Goal: Task Accomplishment & Management: Manage account settings

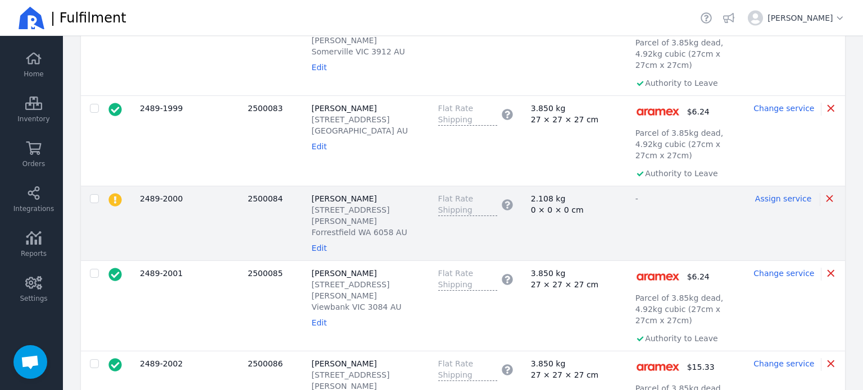
scroll to position [337, 0]
click at [786, 194] on span "Assign service" at bounding box center [783, 198] width 56 height 9
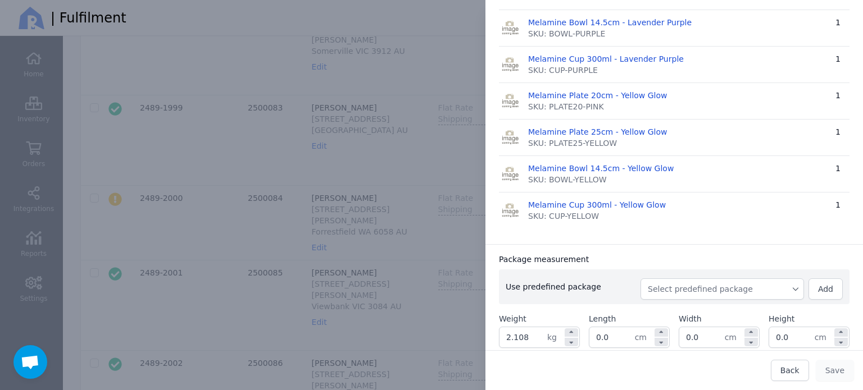
scroll to position [562, 0]
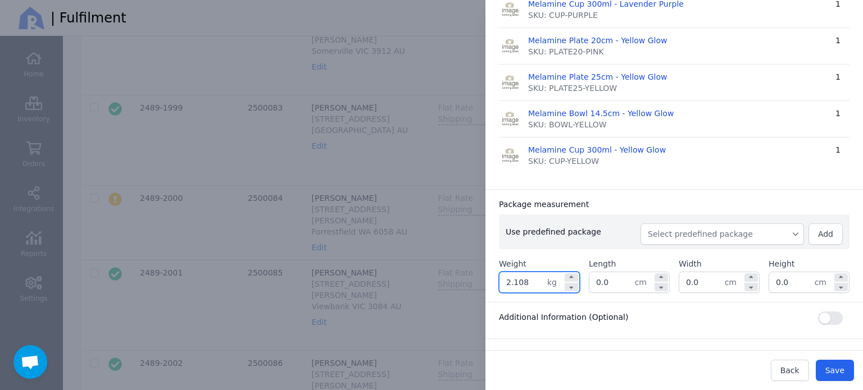
drag, startPoint x: 540, startPoint y: 278, endPoint x: 493, endPoint y: 280, distance: 47.2
click at [493, 280] on div "Package measurement Use predefined package Select predefined package Add Weight…" at bounding box center [673, 245] width 377 height 113
type input "2.700"
click at [617, 285] on input "0.0" at bounding box center [611, 282] width 45 height 20
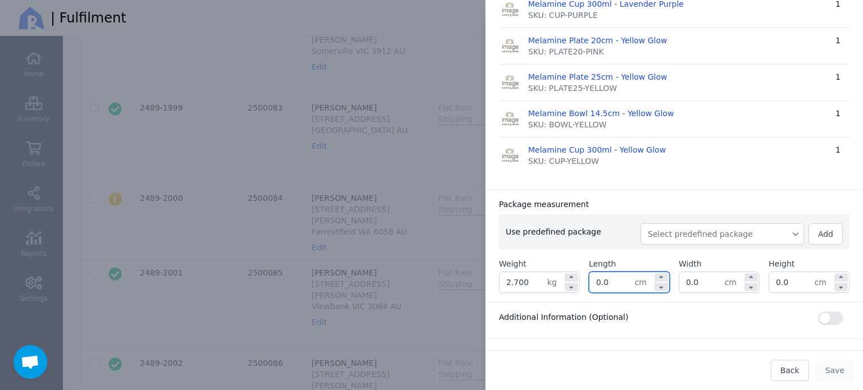
click at [617, 285] on input "0.0" at bounding box center [611, 282] width 45 height 20
type input "33.0"
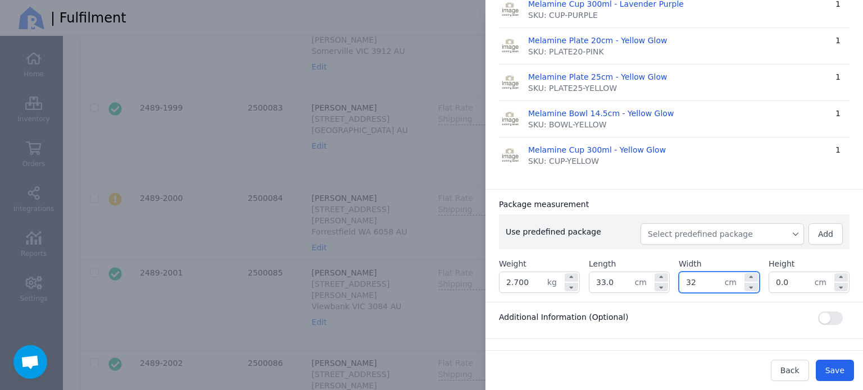
type input "32.0"
type input "19.0"
click at [661, 191] on div "Package measurement Use predefined package Select predefined package Add Weight…" at bounding box center [673, 245] width 377 height 113
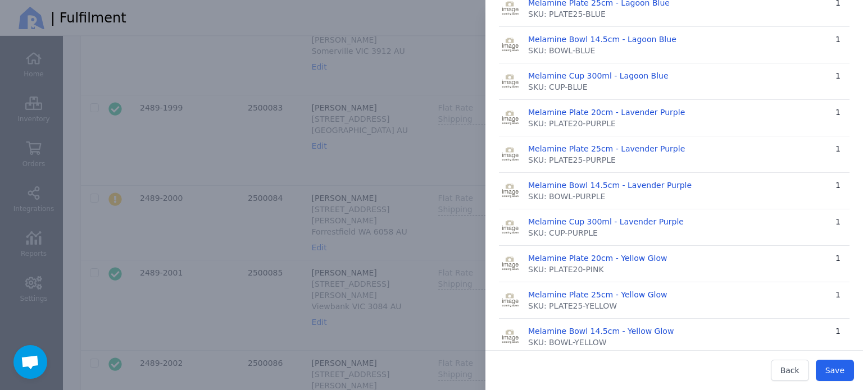
scroll to position [0, 0]
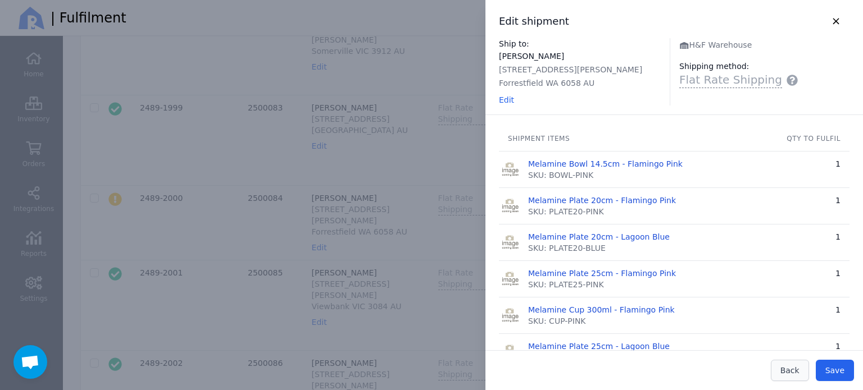
click at [792, 366] on span "Back" at bounding box center [789, 370] width 19 height 9
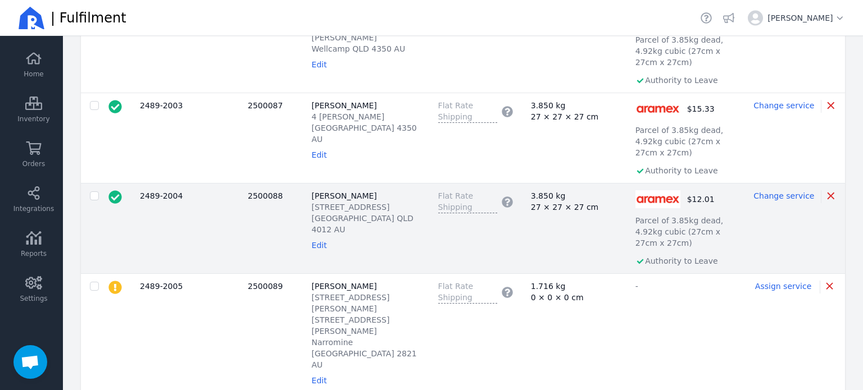
scroll to position [686, 0]
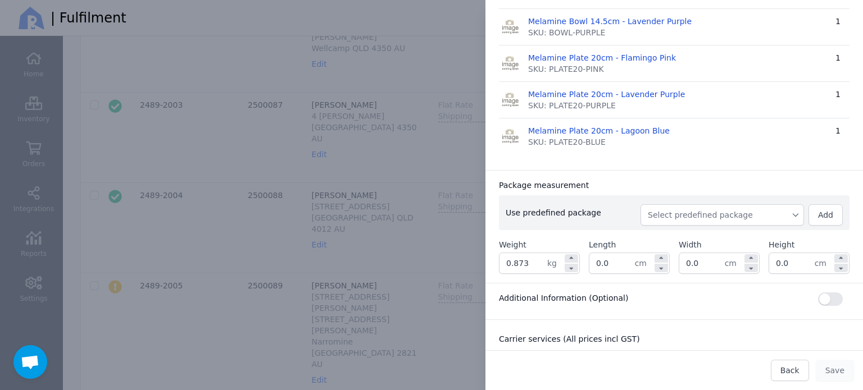
scroll to position [225, 0]
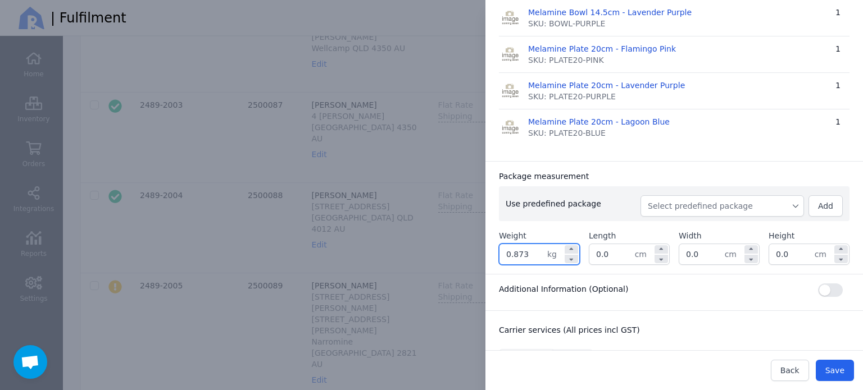
drag, startPoint x: 526, startPoint y: 254, endPoint x: 487, endPoint y: 252, distance: 38.9
click at [487, 252] on div "Package measurement Use predefined package Select predefined package Add Weight…" at bounding box center [673, 217] width 377 height 113
click at [680, 210] on span "Select predefined package" at bounding box center [722, 205] width 149 height 11
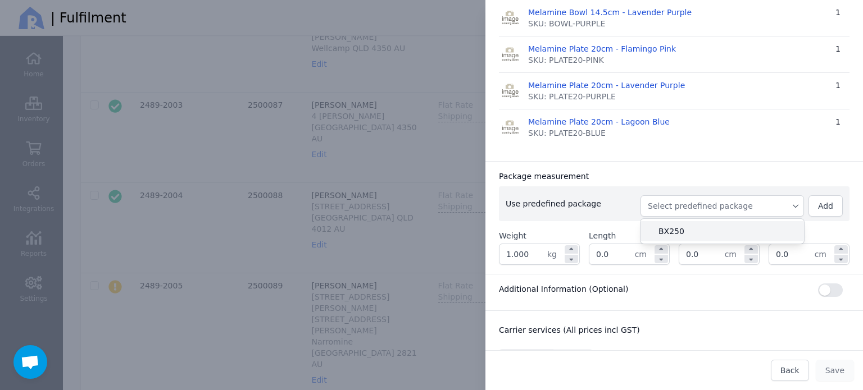
click at [673, 229] on span "BX250" at bounding box center [726, 231] width 136 height 11
type input "1.133"
type input "27.0"
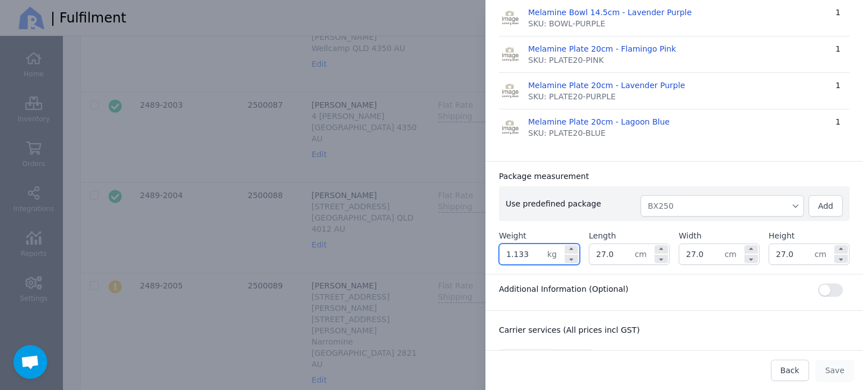
drag, startPoint x: 530, startPoint y: 252, endPoint x: 499, endPoint y: 252, distance: 30.3
click at [499, 252] on input "1.133" at bounding box center [523, 254] width 48 height 20
type input "1.500"
drag, startPoint x: 623, startPoint y: 251, endPoint x: 588, endPoint y: 253, distance: 34.9
click at [589, 253] on input "27.0" at bounding box center [611, 254] width 45 height 20
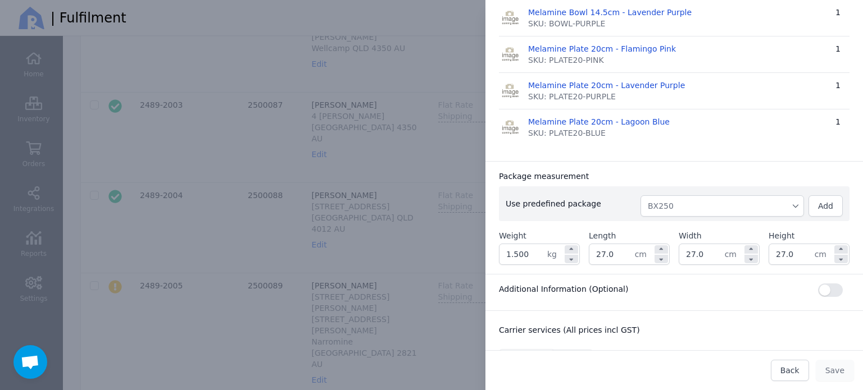
click at [681, 208] on span "BX250" at bounding box center [722, 205] width 149 height 11
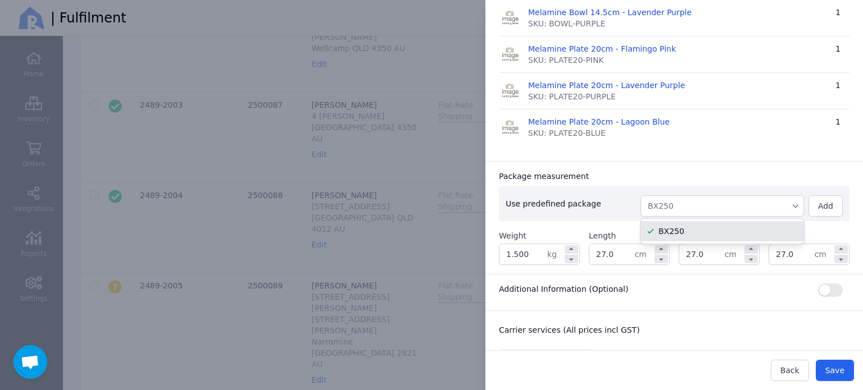
click at [691, 204] on span "BX250" at bounding box center [722, 205] width 149 height 11
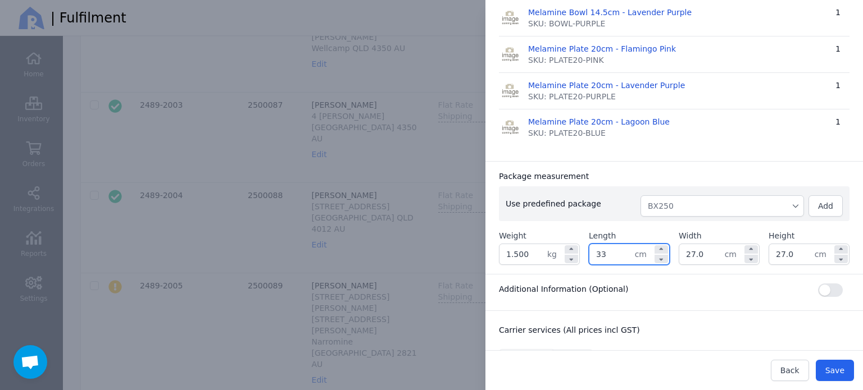
type input "33.0"
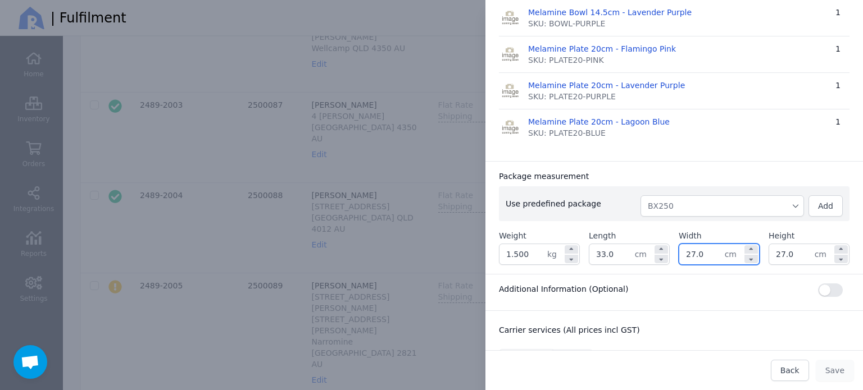
click at [701, 250] on input "27.0" at bounding box center [701, 254] width 45 height 20
drag, startPoint x: 696, startPoint y: 256, endPoint x: 681, endPoint y: 260, distance: 15.8
click at [681, 260] on input "27.0" at bounding box center [701, 254] width 45 height 20
type input "32.0"
click at [776, 251] on input "27.0" at bounding box center [791, 254] width 45 height 20
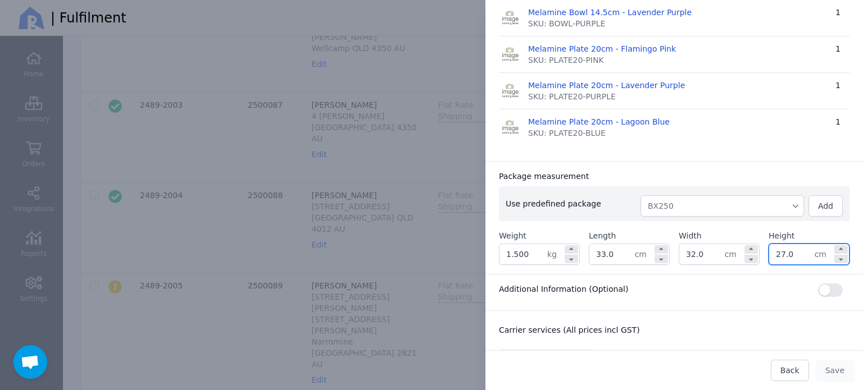
click at [776, 251] on input "27.0" at bounding box center [791, 254] width 45 height 20
type input "16.0"
click at [734, 172] on div "Package measurement" at bounding box center [674, 176] width 350 height 11
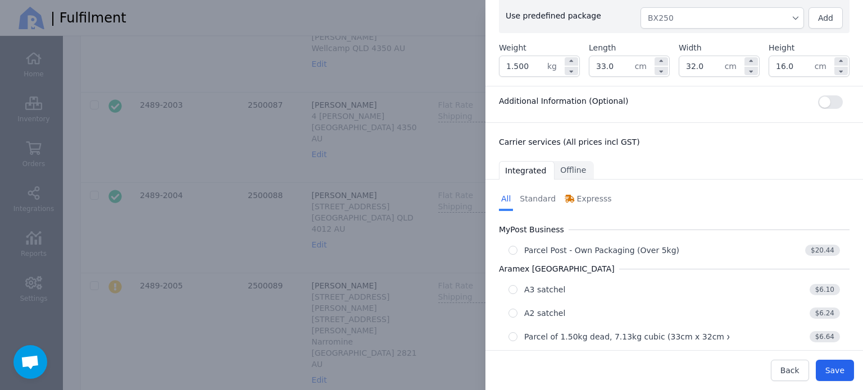
scroll to position [429, 0]
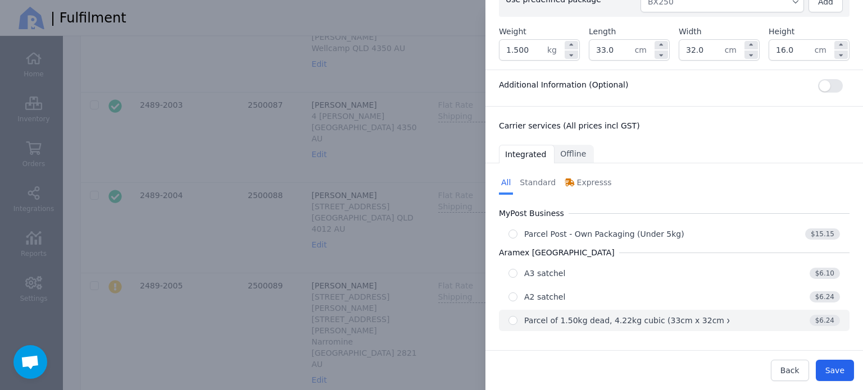
click at [639, 318] on div "Parcel of 1.50kg dead, 4.22kg cubic (33cm x 32cm x 16cm)" at bounding box center [641, 320] width 235 height 11
radio input "true"
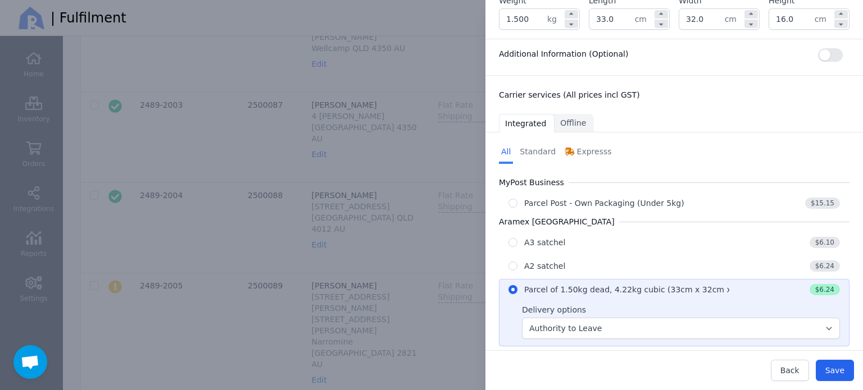
scroll to position [475, 0]
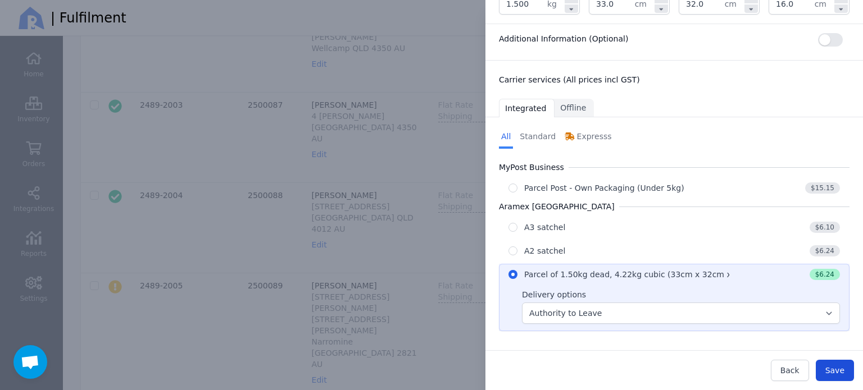
click at [831, 372] on span "Save" at bounding box center [834, 370] width 19 height 9
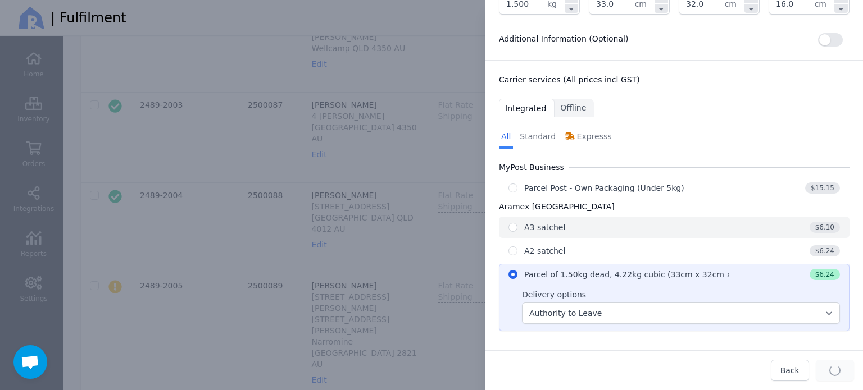
type input "33.0"
type input "32.0"
type input "16.0"
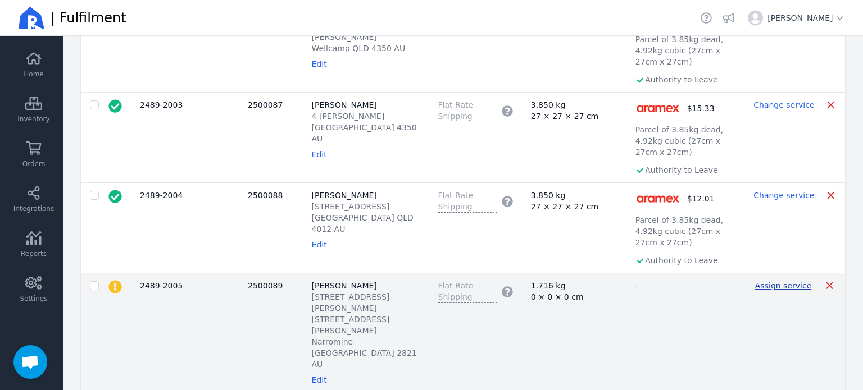
click at [773, 281] on span "Assign service" at bounding box center [783, 285] width 56 height 9
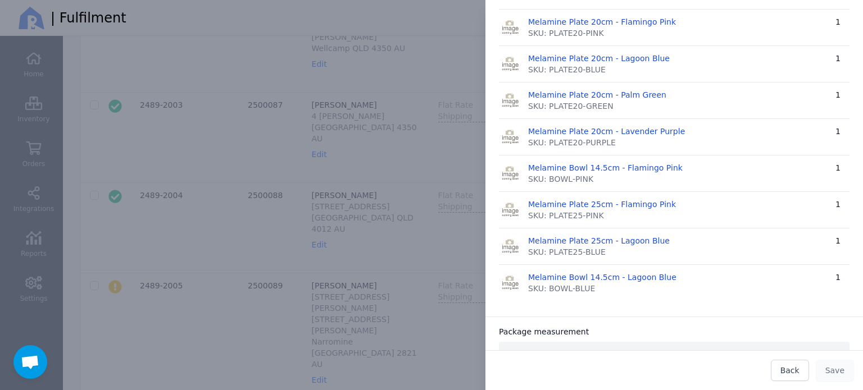
scroll to position [393, 0]
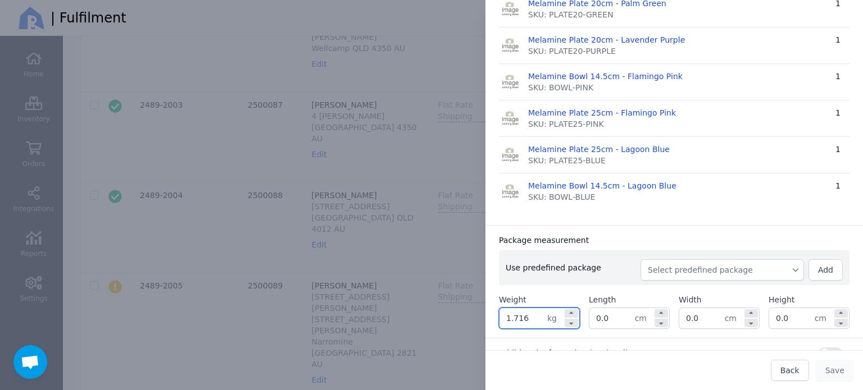
drag, startPoint x: 539, startPoint y: 314, endPoint x: 486, endPoint y: 320, distance: 53.1
click at [486, 320] on div "Package measurement Use predefined package Select predefined package Add Weight…" at bounding box center [673, 281] width 377 height 113
type input "2.300"
click at [598, 313] on input "0.0" at bounding box center [611, 318] width 45 height 20
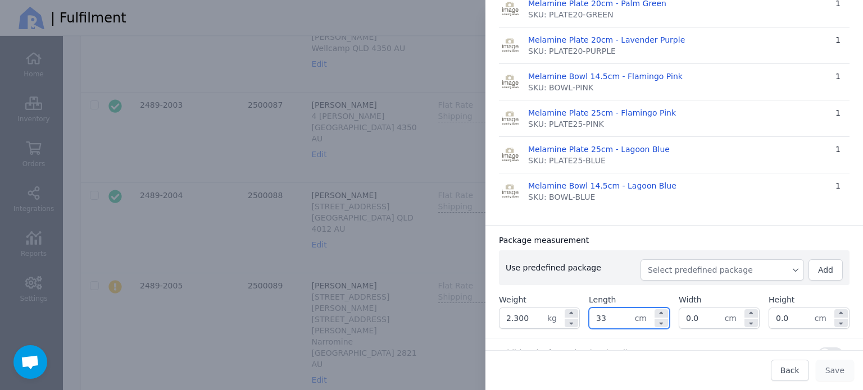
type input "33.0"
type input "32.0"
type input "19.0"
click at [683, 238] on div "Package measurement" at bounding box center [674, 240] width 350 height 11
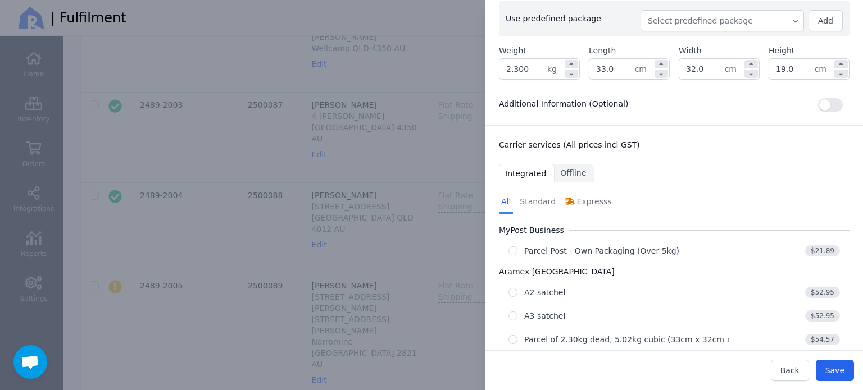
scroll to position [661, 0]
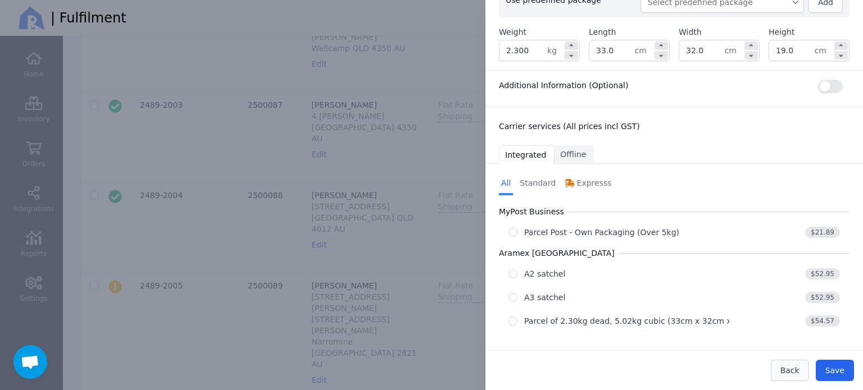
click at [794, 370] on span "Back" at bounding box center [789, 370] width 19 height 9
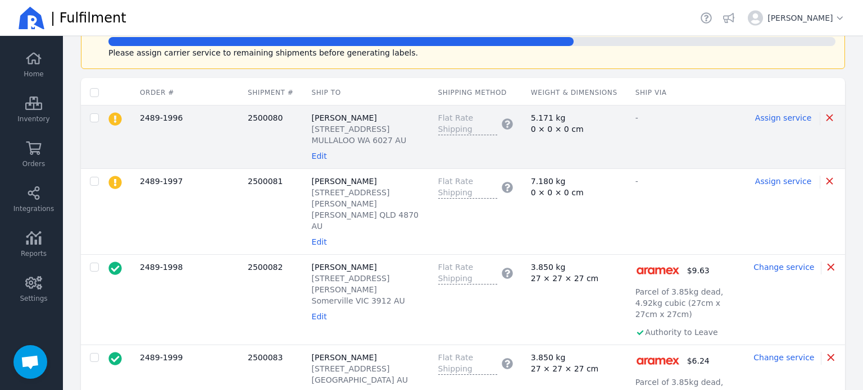
scroll to position [68, 0]
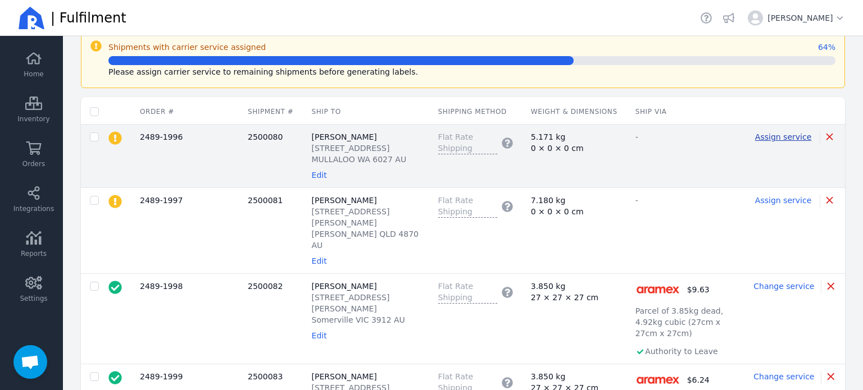
click at [790, 139] on span "Assign service" at bounding box center [783, 137] width 56 height 9
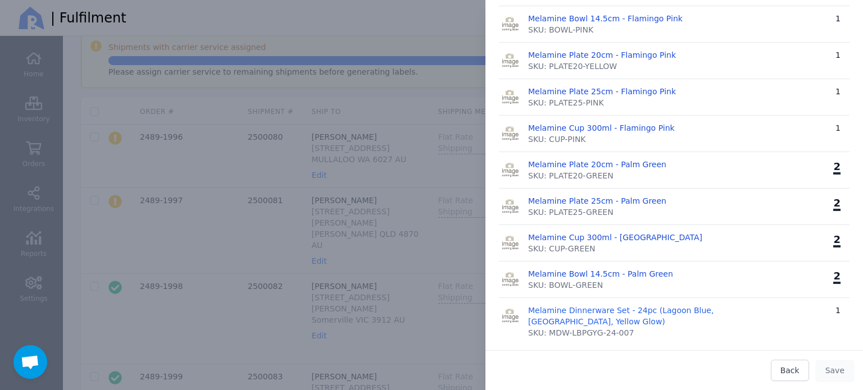
scroll to position [281, 0]
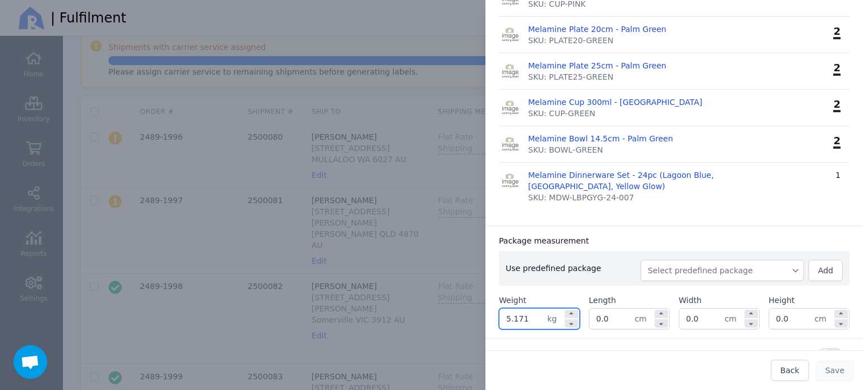
drag, startPoint x: 532, startPoint y: 329, endPoint x: 503, endPoint y: 327, distance: 29.3
click at [503, 327] on input "5.171" at bounding box center [523, 319] width 48 height 20
type input "5.600"
click at [612, 329] on input "0.0" at bounding box center [611, 319] width 45 height 20
click at [611, 329] on input "0.0" at bounding box center [611, 319] width 45 height 20
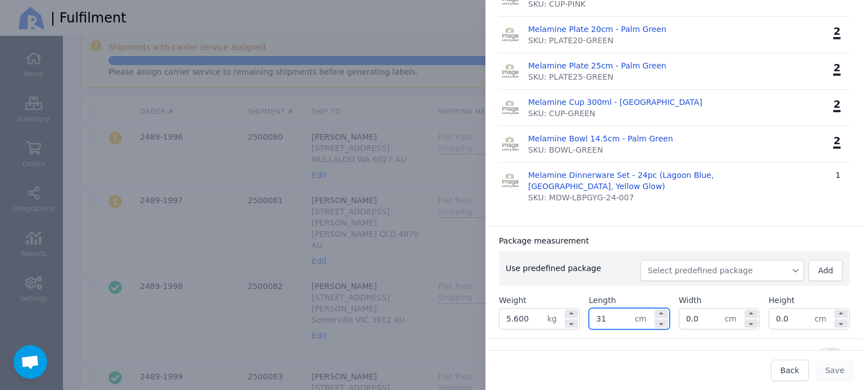
type input "31.0"
click at [701, 329] on input "0.0" at bounding box center [701, 319] width 45 height 20
type input "31.0"
click at [797, 329] on input "0.0" at bounding box center [791, 319] width 45 height 20
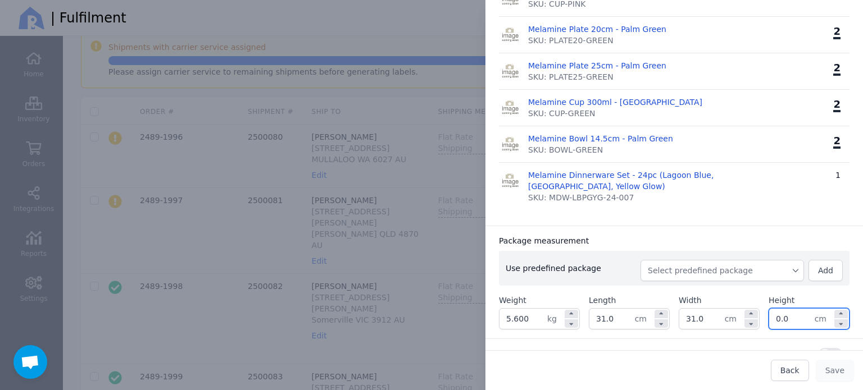
click at [797, 329] on input "0.0" at bounding box center [791, 319] width 45 height 20
type input "28.0"
click at [767, 247] on div "Package measurement" at bounding box center [674, 240] width 350 height 11
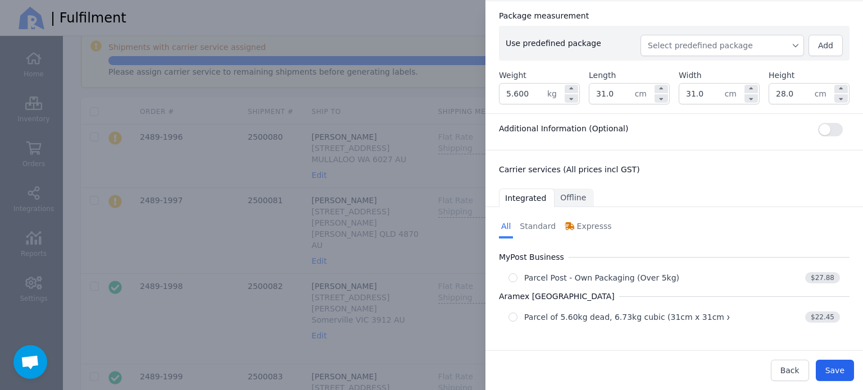
scroll to position [517, 0]
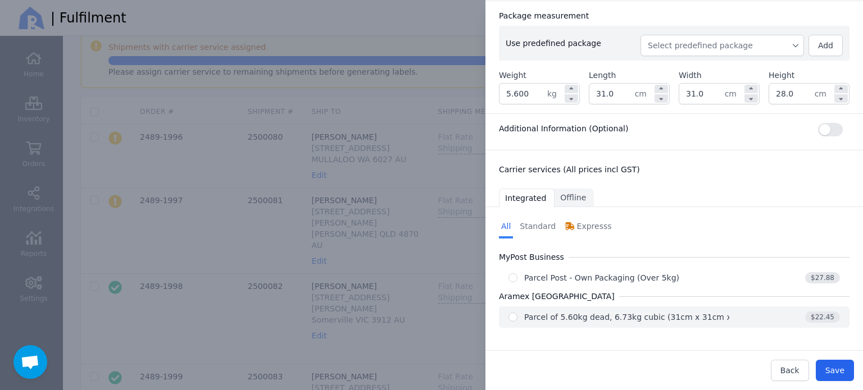
click at [662, 320] on div "Parcel of 5.60kg dead, 6.73kg cubic (31cm x 31cm x 28cm)" at bounding box center [641, 317] width 235 height 11
radio input "true"
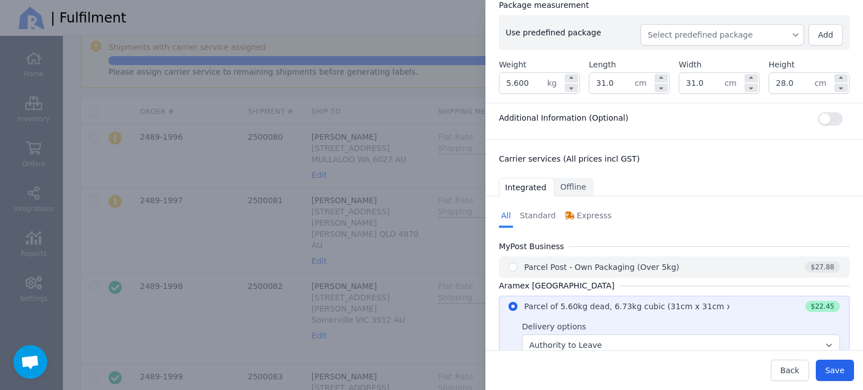
scroll to position [562, 0]
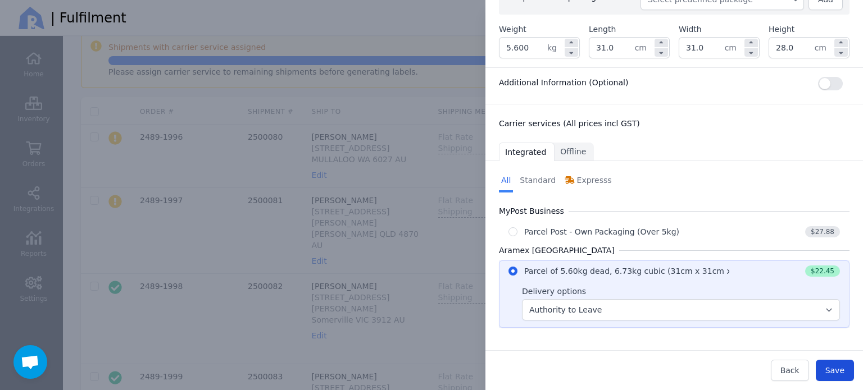
click at [838, 377] on button "Save" at bounding box center [834, 370] width 38 height 21
type input "31.0"
type input "28.0"
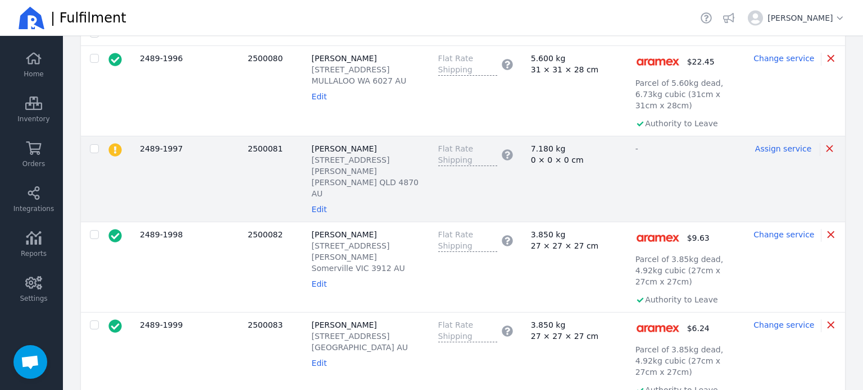
scroll to position [349, 0]
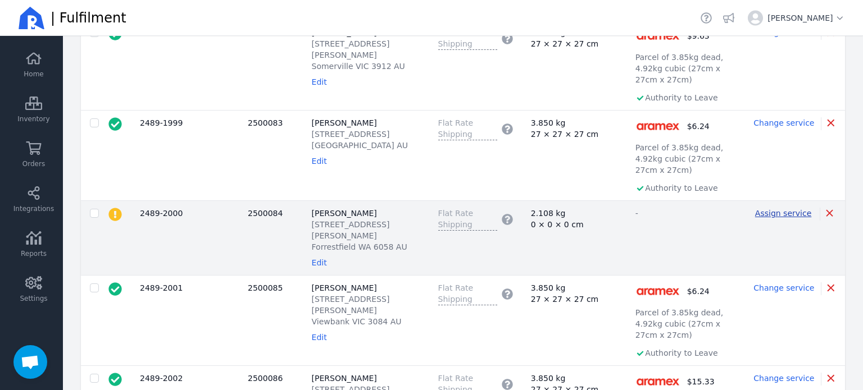
click at [768, 209] on span "Assign service" at bounding box center [783, 213] width 56 height 9
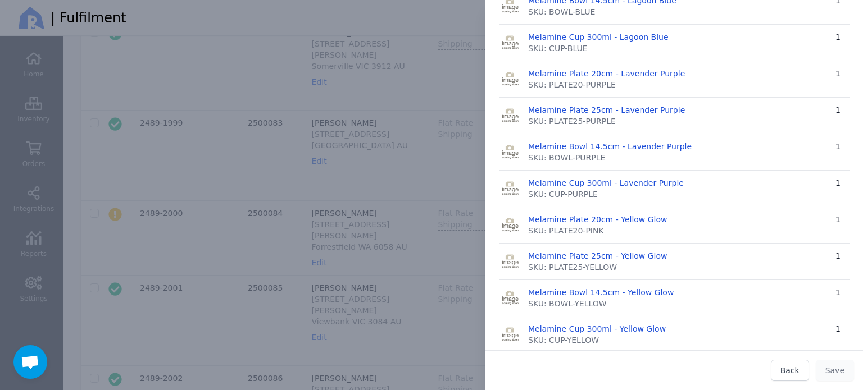
scroll to position [562, 0]
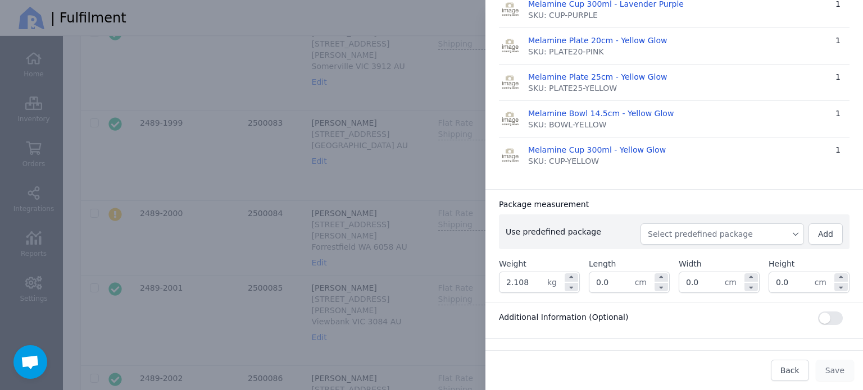
click at [731, 234] on span "Select predefined package" at bounding box center [722, 234] width 149 height 11
click at [701, 254] on span "BX250" at bounding box center [726, 259] width 136 height 11
type input "2.368"
type input "27.0"
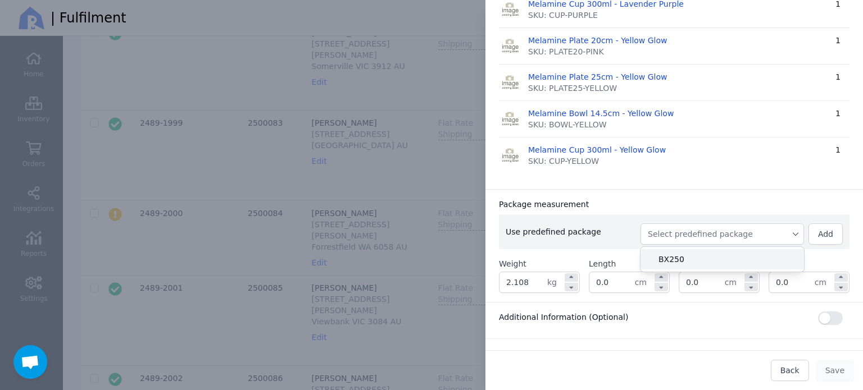
type input "27.0"
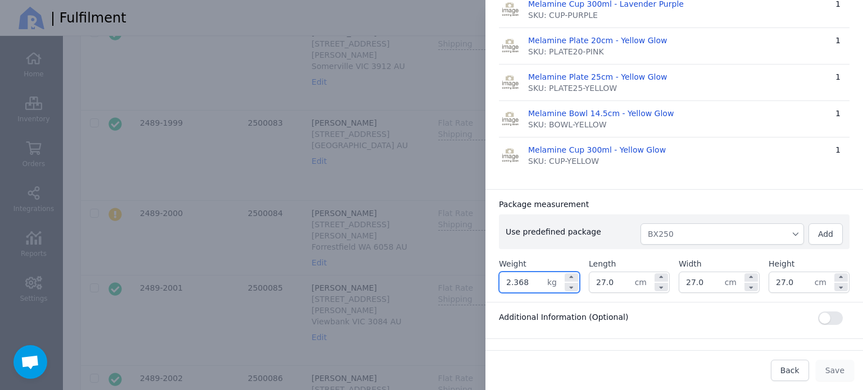
drag, startPoint x: 533, startPoint y: 288, endPoint x: 504, endPoint y: 290, distance: 28.7
click at [504, 290] on input "2.368" at bounding box center [523, 282] width 48 height 20
type input "2.600"
click at [779, 273] on input "27.0" at bounding box center [791, 282] width 45 height 20
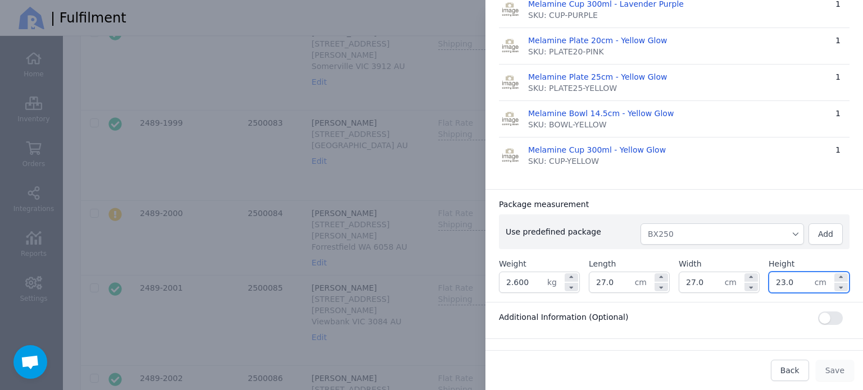
click at [765, 199] on div "Package measurement" at bounding box center [674, 204] width 350 height 11
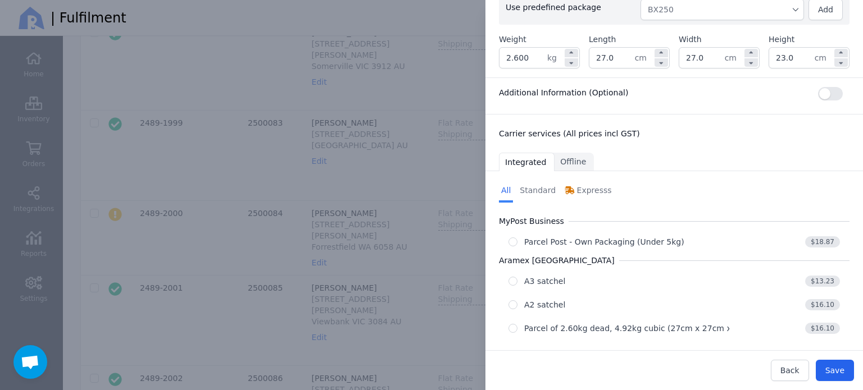
scroll to position [793, 0]
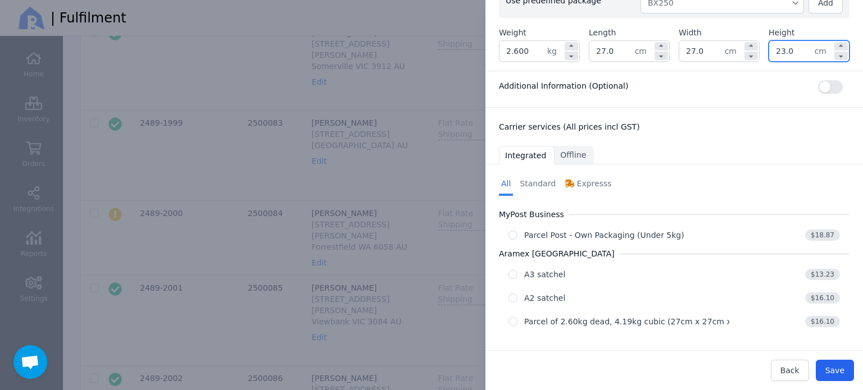
drag, startPoint x: 786, startPoint y: 56, endPoint x: 762, endPoint y: 60, distance: 24.0
click at [762, 60] on div "Package measurement Use predefined package BX250 Add Weight 2.600 kg Length 27.…" at bounding box center [673, 14] width 377 height 113
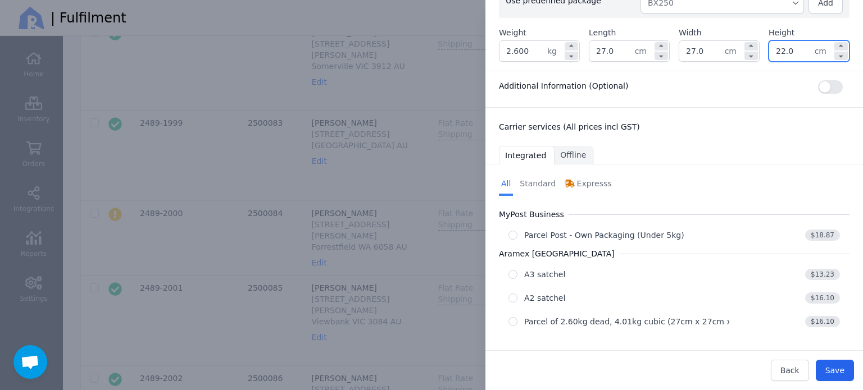
drag, startPoint x: 790, startPoint y: 48, endPoint x: 762, endPoint y: 56, distance: 29.0
click at [769, 56] on input "22.0" at bounding box center [791, 51] width 45 height 20
type input "23.0"
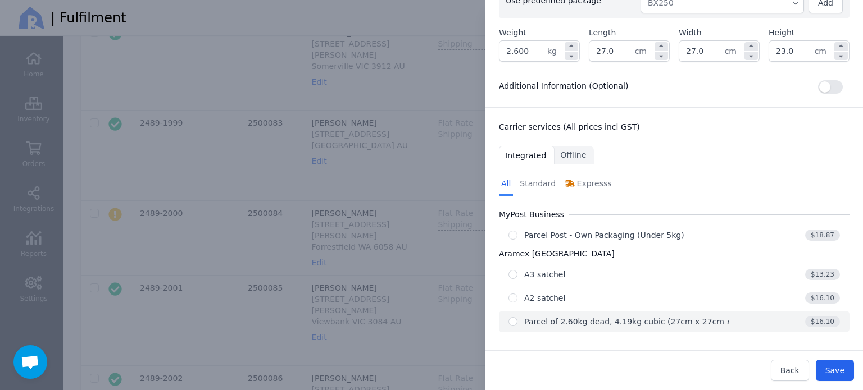
click at [745, 318] on div "$16.10" at bounding box center [784, 321] width 111 height 11
radio input "true"
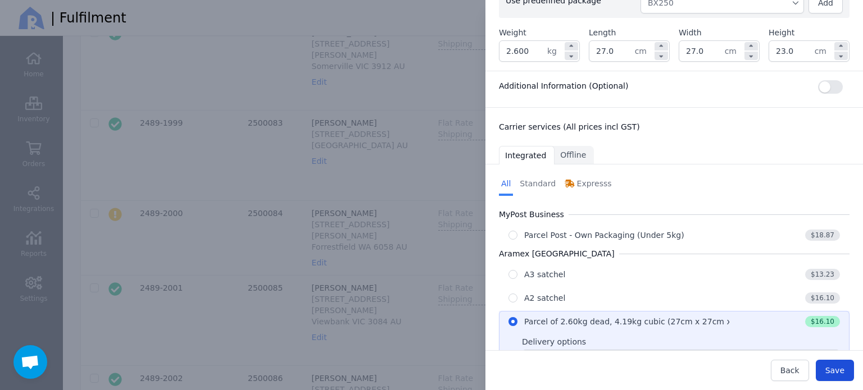
click at [837, 370] on span "Save" at bounding box center [834, 370] width 19 height 9
type input "27.0"
type input "23.0"
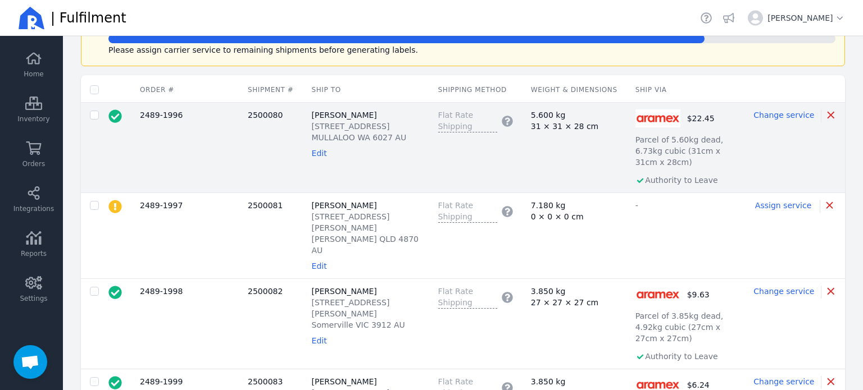
scroll to position [68, 0]
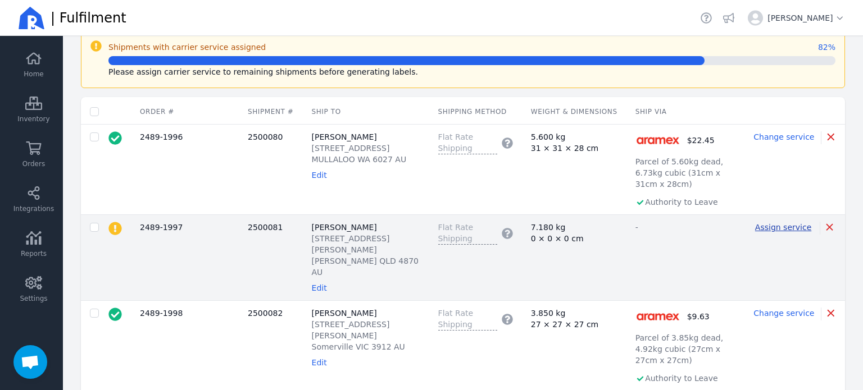
click at [769, 223] on span "Assign service" at bounding box center [783, 227] width 56 height 9
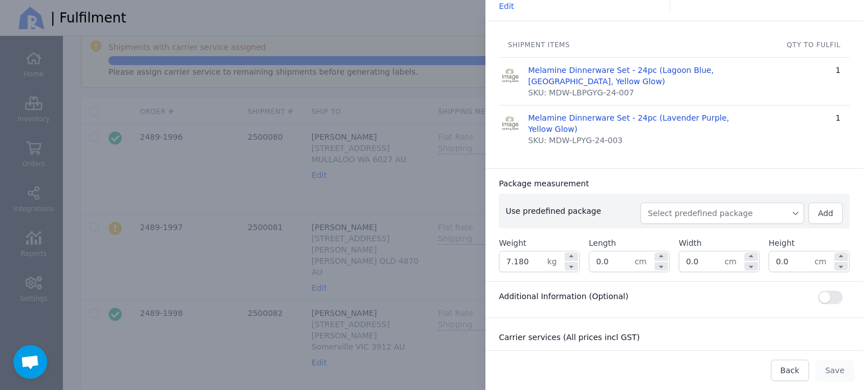
scroll to position [112, 0]
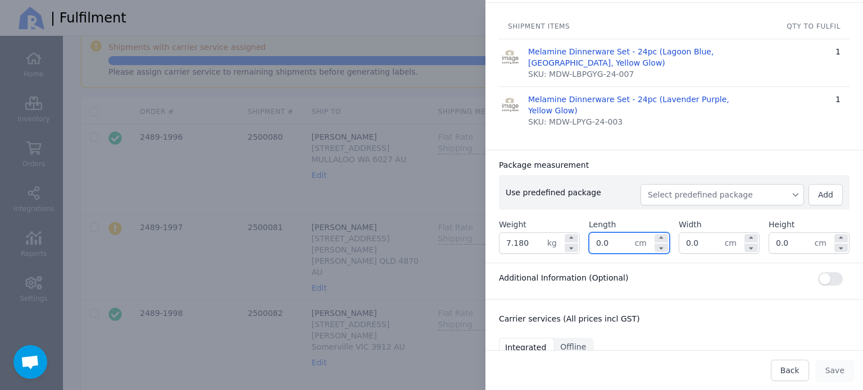
click at [607, 240] on input "0.0" at bounding box center [611, 243] width 45 height 20
click at [607, 241] on input "0.0" at bounding box center [611, 243] width 45 height 20
type input "31.0"
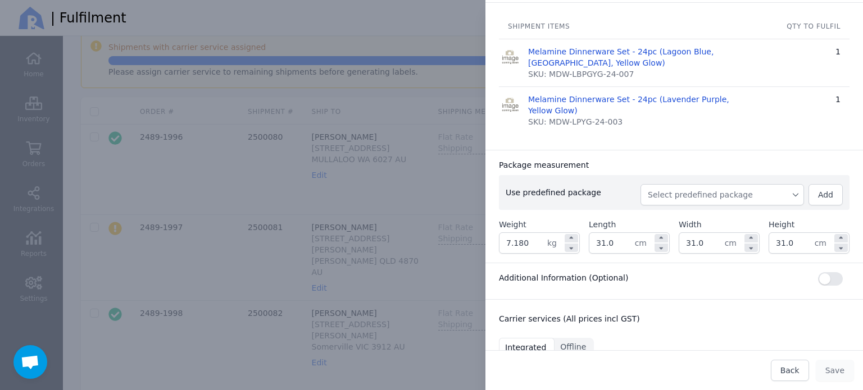
click at [713, 166] on div "Package measurement" at bounding box center [674, 164] width 350 height 11
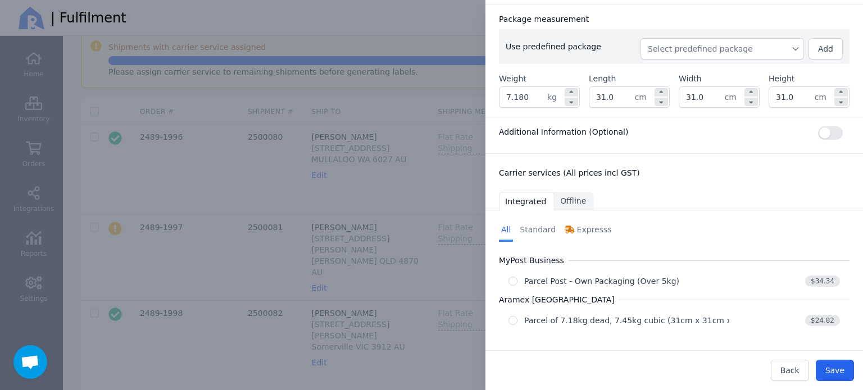
scroll to position [259, 0]
click at [699, 317] on div "Parcel of 7.18kg dead, 7.45kg cubic (31cm x 31cm x 31cm)" at bounding box center [641, 319] width 235 height 11
radio input "true"
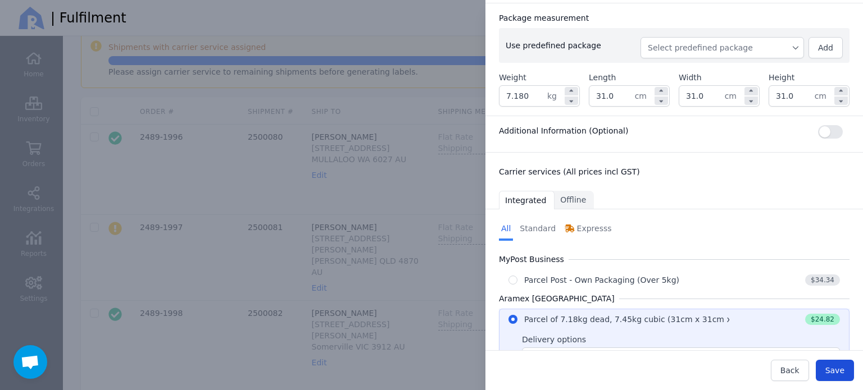
click at [832, 371] on span "Save" at bounding box center [834, 370] width 19 height 9
type input "31.0"
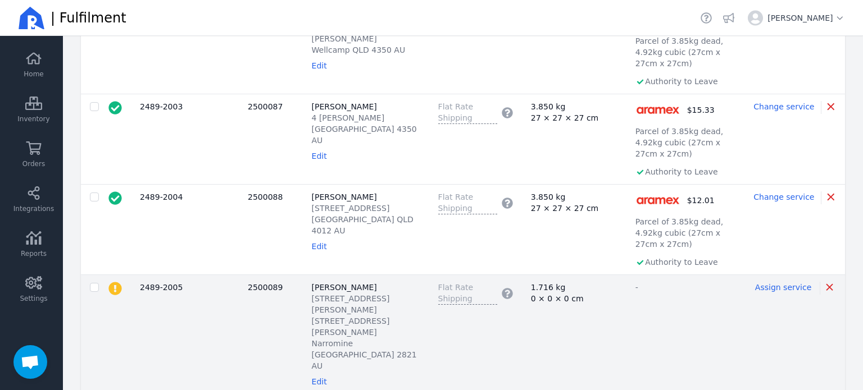
scroll to position [733, 0]
click at [774, 281] on span "Assign service" at bounding box center [783, 285] width 56 height 9
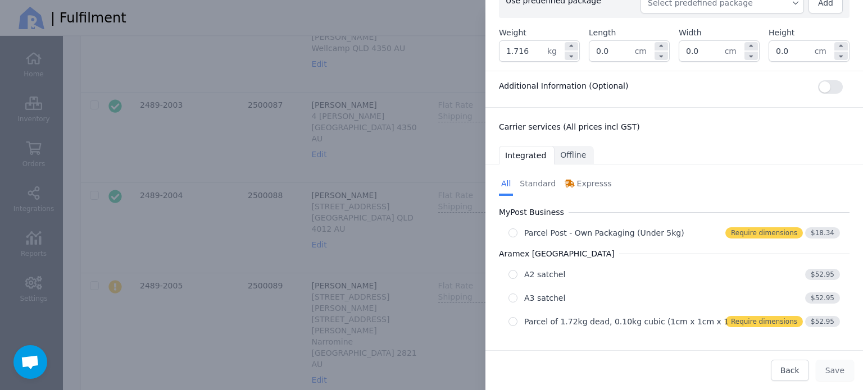
scroll to position [549, 0]
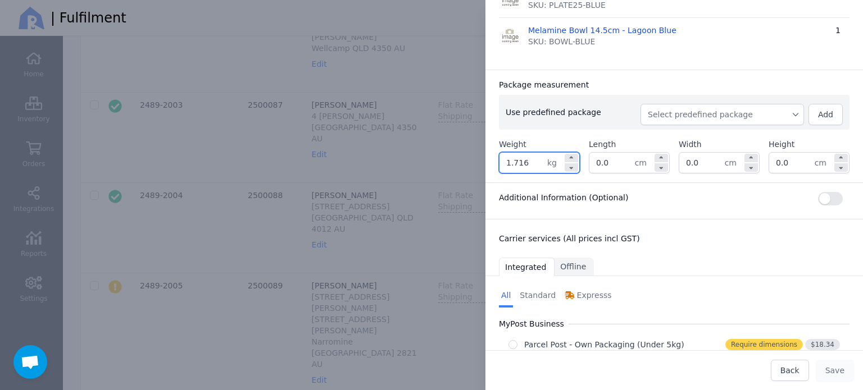
drag, startPoint x: 530, startPoint y: 156, endPoint x: 487, endPoint y: 158, distance: 42.8
click at [487, 158] on div "Package measurement Use predefined package Select predefined package Add Weight…" at bounding box center [673, 126] width 377 height 113
type input "2.100"
click at [606, 159] on input "0.0" at bounding box center [611, 163] width 45 height 20
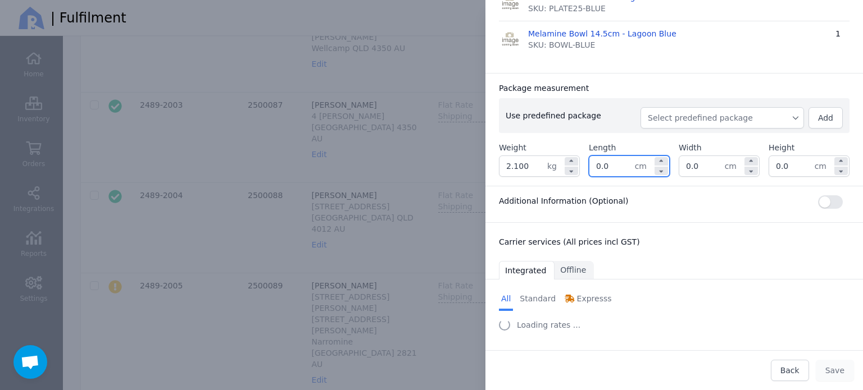
click at [606, 159] on input "0.0" at bounding box center [611, 166] width 45 height 20
type input "27.0"
click at [686, 159] on input "0.0" at bounding box center [701, 166] width 45 height 20
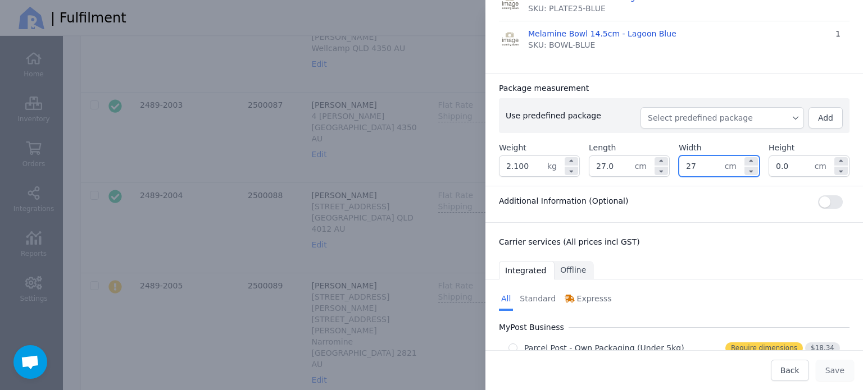
type input "27.0"
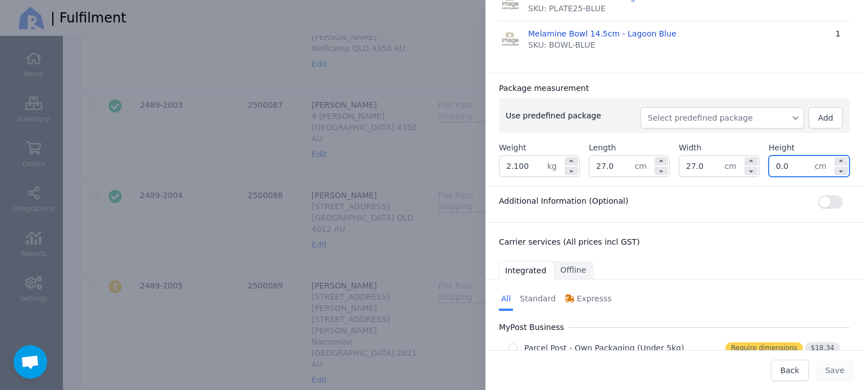
click at [783, 161] on input "0.0" at bounding box center [791, 166] width 45 height 20
type input "20.0"
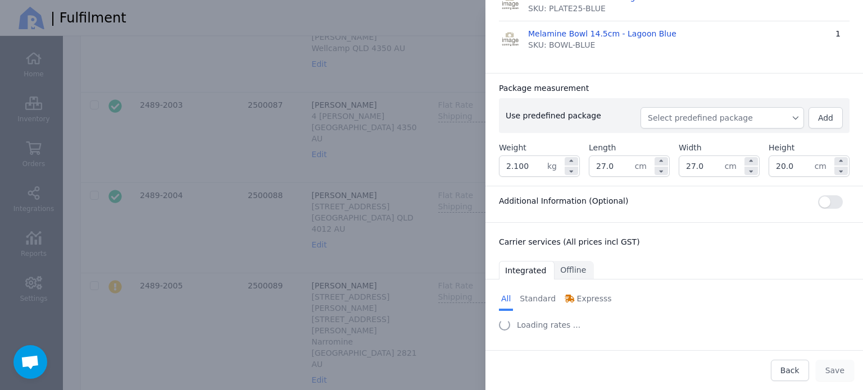
click at [750, 86] on div "Package measurement" at bounding box center [674, 88] width 350 height 11
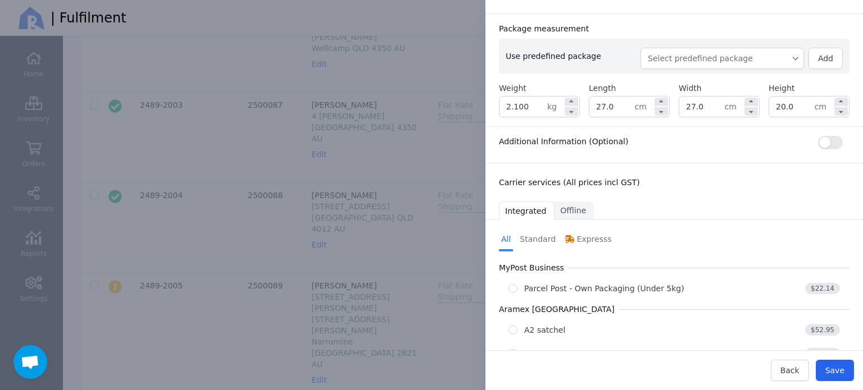
scroll to position [661, 0]
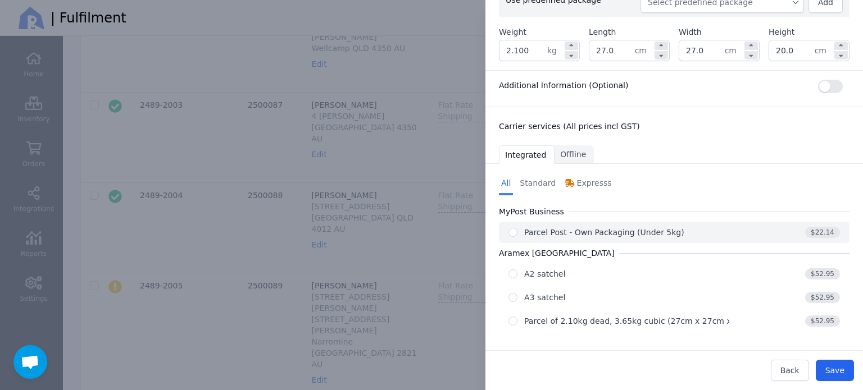
click at [631, 231] on div "Parcel Post - Own Packaging (Under 5kg)" at bounding box center [604, 232] width 160 height 11
radio input "true"
select select "0"
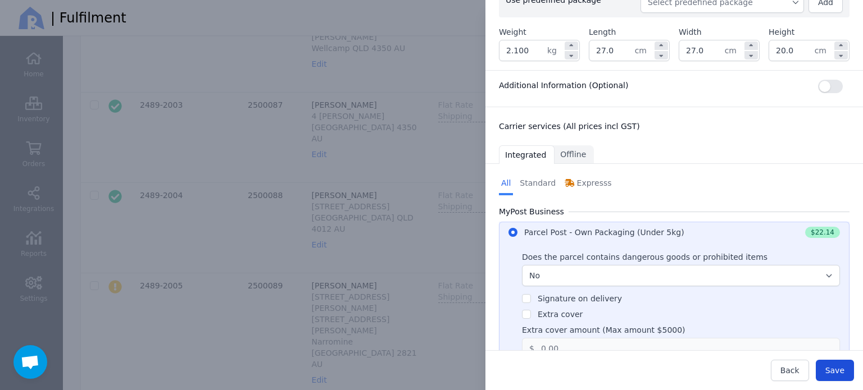
click at [832, 368] on span "Save" at bounding box center [834, 370] width 19 height 9
type input "27.0"
type input "20.0"
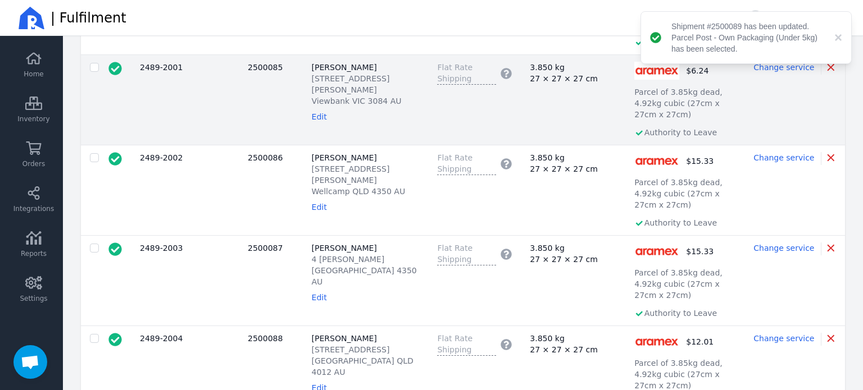
scroll to position [667, 0]
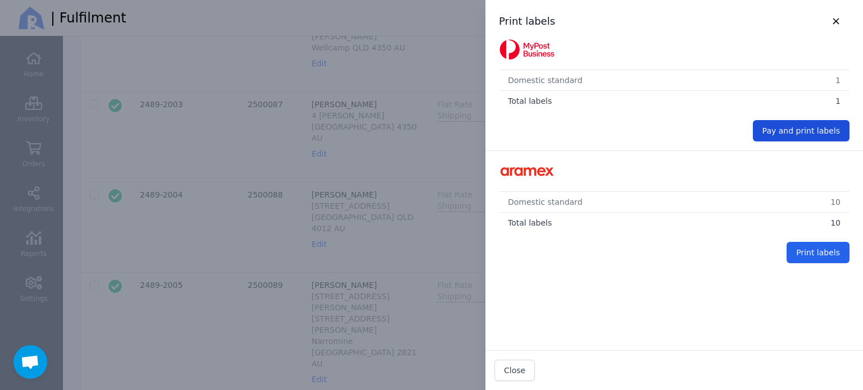
click at [791, 130] on span "Pay and print labels" at bounding box center [800, 130] width 77 height 9
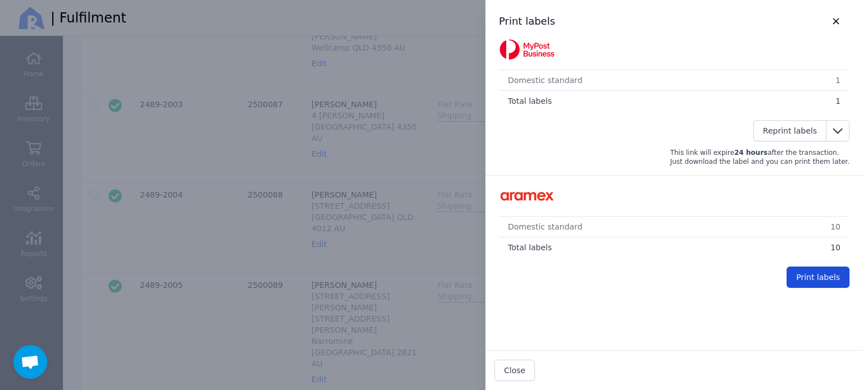
click at [822, 273] on span "Print labels" at bounding box center [818, 277] width 44 height 9
checkbox input "false"
drag, startPoint x: 514, startPoint y: 370, endPoint x: 499, endPoint y: 370, distance: 15.2
click at [516, 370] on span "Close" at bounding box center [514, 370] width 21 height 9
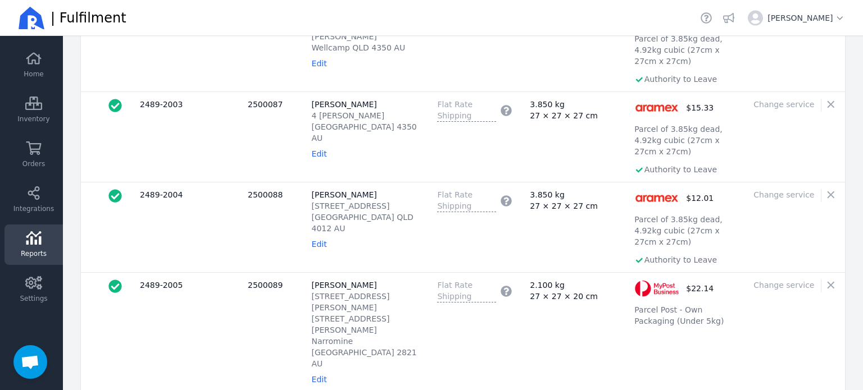
click at [47, 248] on link "Reports" at bounding box center [33, 245] width 58 height 40
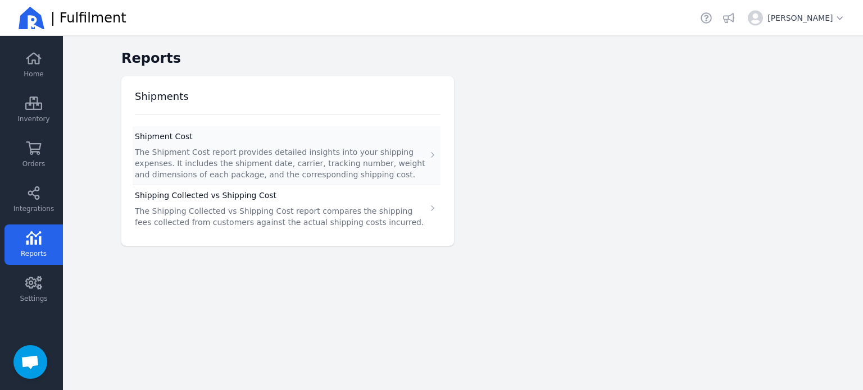
click at [239, 157] on span "The Shipment Cost report provides detailed insights into your shipping expenses…" at bounding box center [280, 163] width 290 height 31
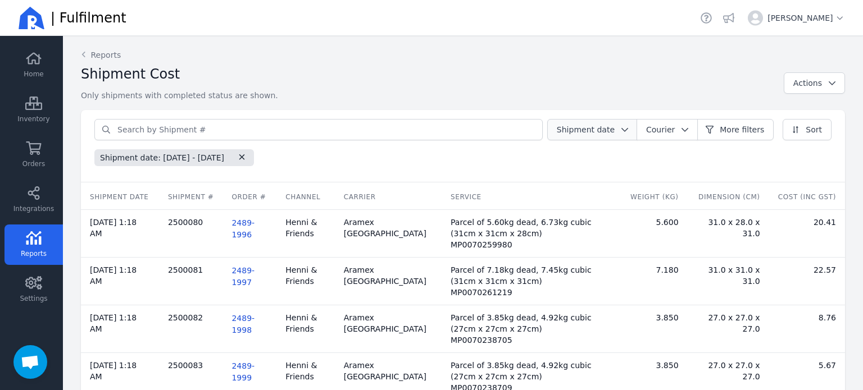
click at [600, 127] on span "Shipment date" at bounding box center [586, 129] width 58 height 9
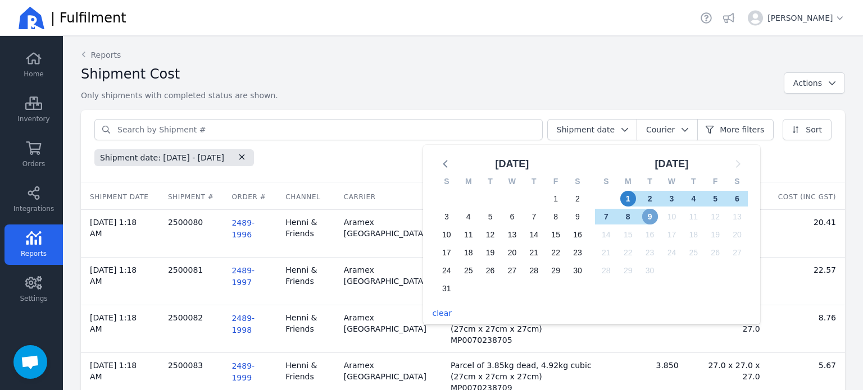
click at [654, 215] on span "9" at bounding box center [650, 217] width 16 height 16
click at [655, 216] on span "9" at bounding box center [650, 217] width 16 height 16
click at [449, 94] on p "Only shipments with completed status are shown." at bounding box center [432, 95] width 703 height 11
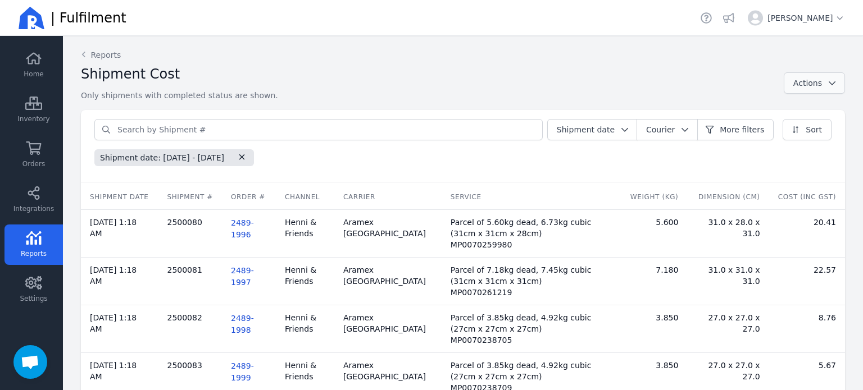
click at [813, 90] on button "Actions" at bounding box center [813, 82] width 61 height 21
click at [793, 114] on span "Export Report (CSV)" at bounding box center [796, 109] width 79 height 11
click at [34, 195] on icon at bounding box center [34, 192] width 12 height 13
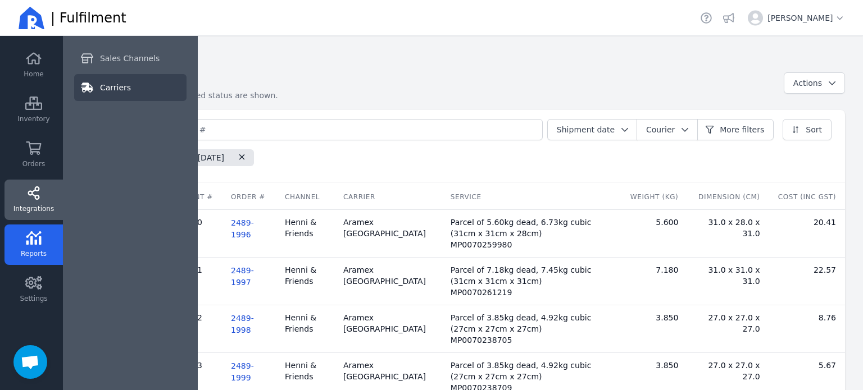
click at [109, 85] on span "Carriers" at bounding box center [115, 87] width 31 height 11
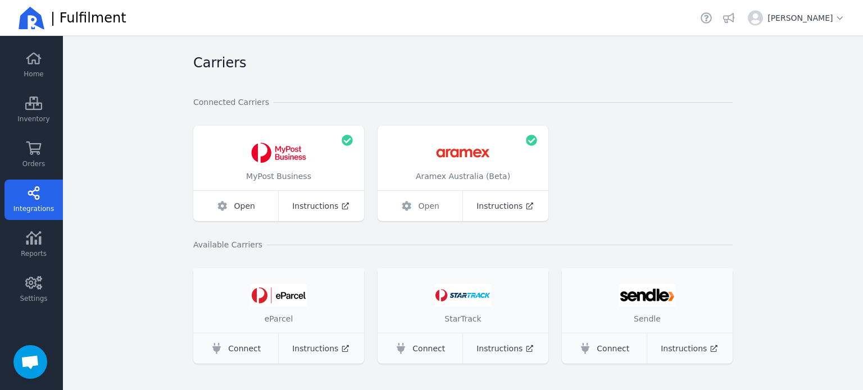
click at [427, 202] on span "Open" at bounding box center [428, 205] width 21 height 11
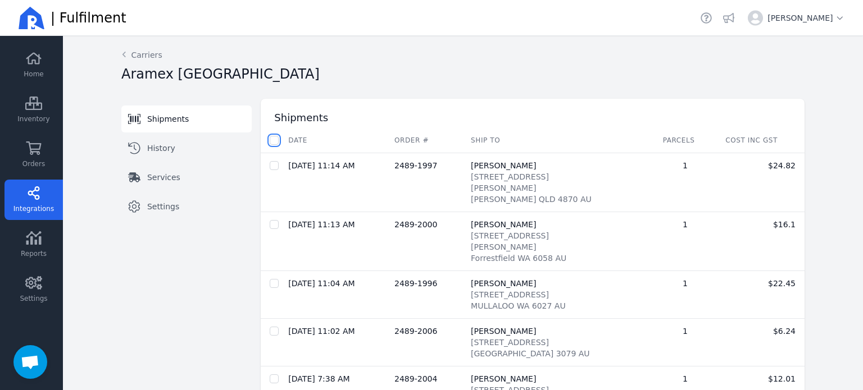
click at [272, 139] on input "checkbox" at bounding box center [274, 140] width 9 height 9
checkbox input "true"
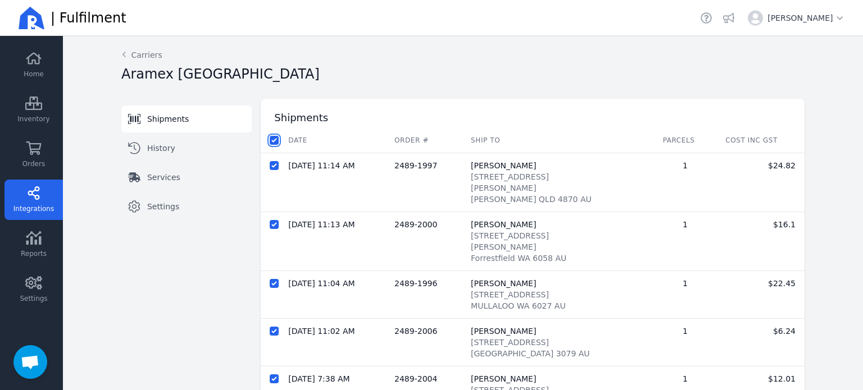
checkbox input "true"
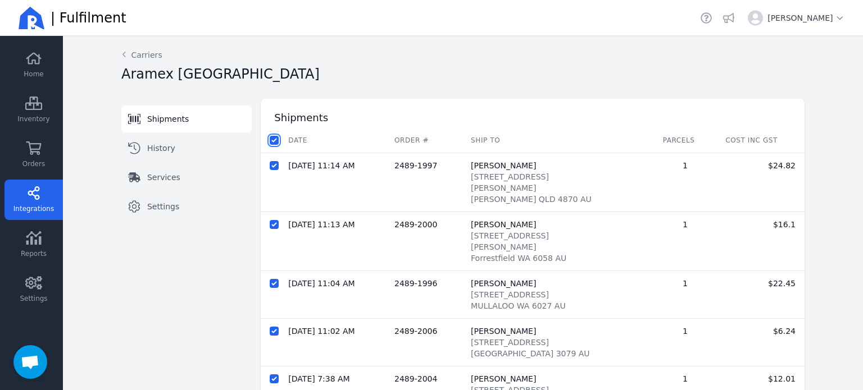
checkbox input "true"
click at [414, 142] on span "Despatch shipments" at bounding box center [414, 140] width 81 height 9
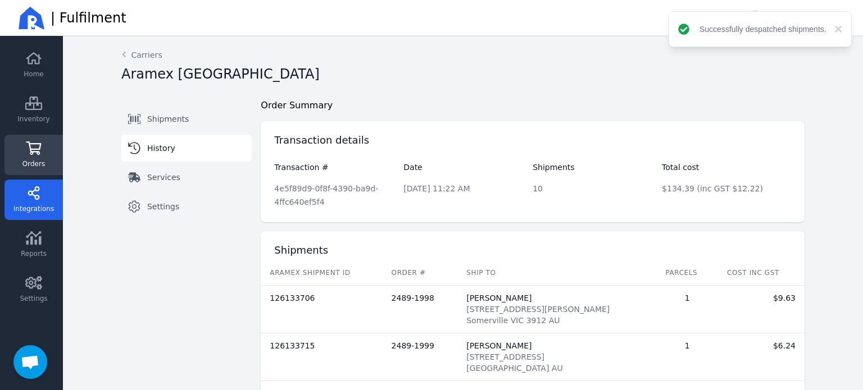
click at [39, 159] on span "Orders" at bounding box center [33, 163] width 22 height 9
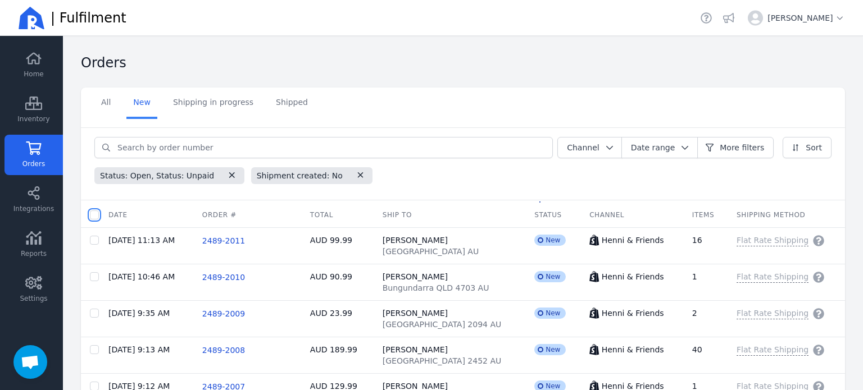
click at [92, 215] on input "checkbox" at bounding box center [94, 215] width 9 height 9
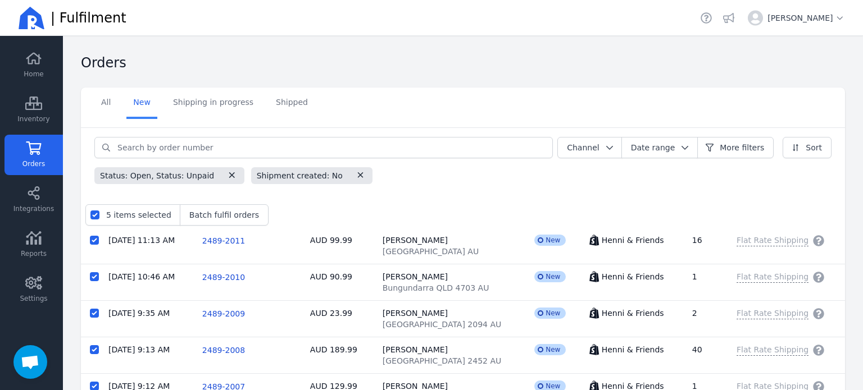
checkbox input "true"
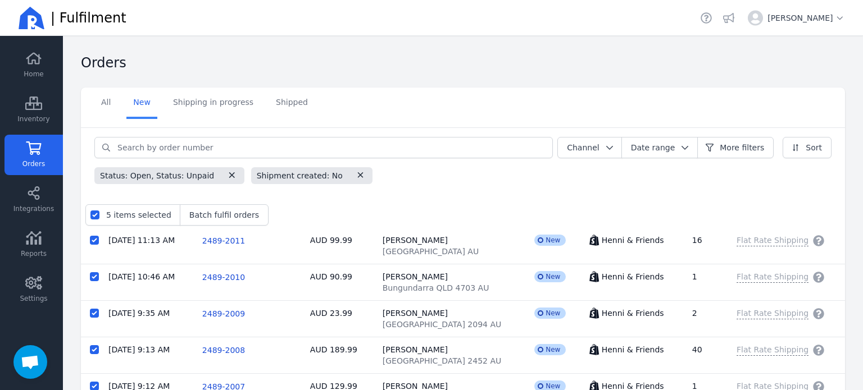
checkbox input "true"
click at [202, 224] on button "Batch fulfil orders" at bounding box center [224, 214] width 89 height 21
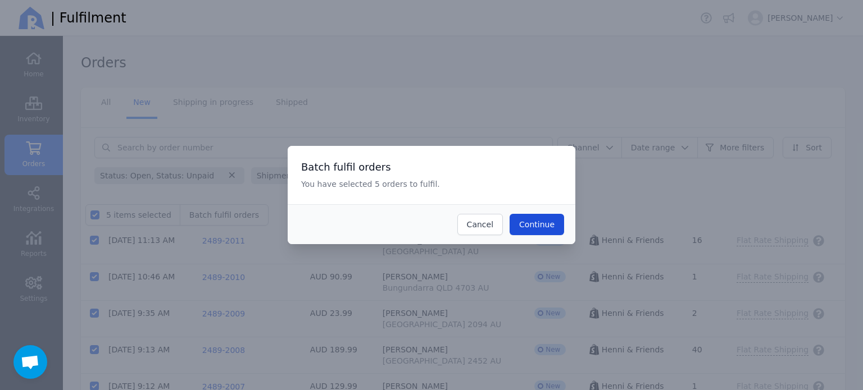
click at [533, 221] on span "Continue" at bounding box center [536, 224] width 35 height 9
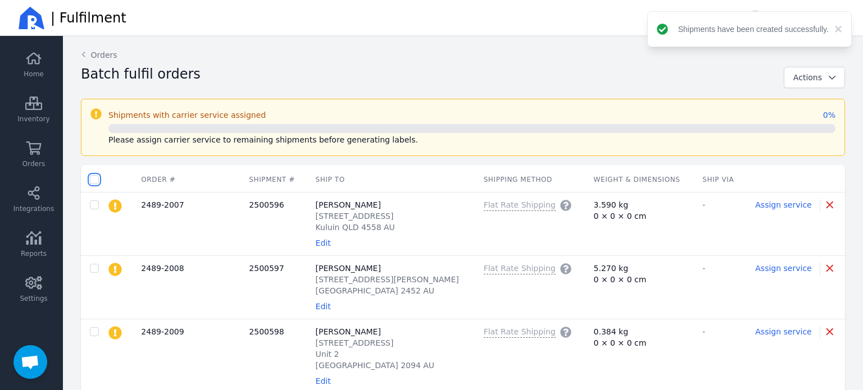
click at [95, 181] on input "checkbox" at bounding box center [94, 179] width 9 height 9
checkbox input "true"
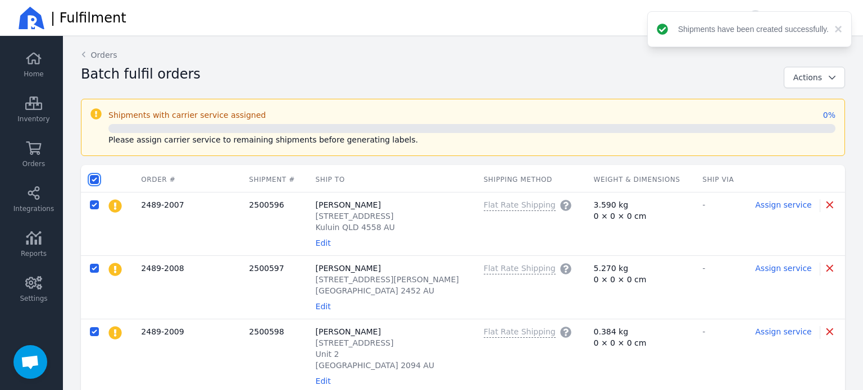
checkbox input "true"
click at [793, 83] on button "Actions" at bounding box center [813, 77] width 61 height 21
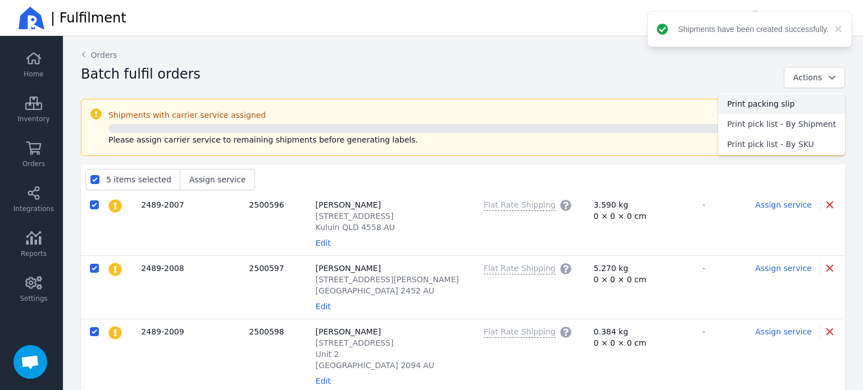
click at [788, 99] on span "Print packing slip" at bounding box center [781, 103] width 109 height 11
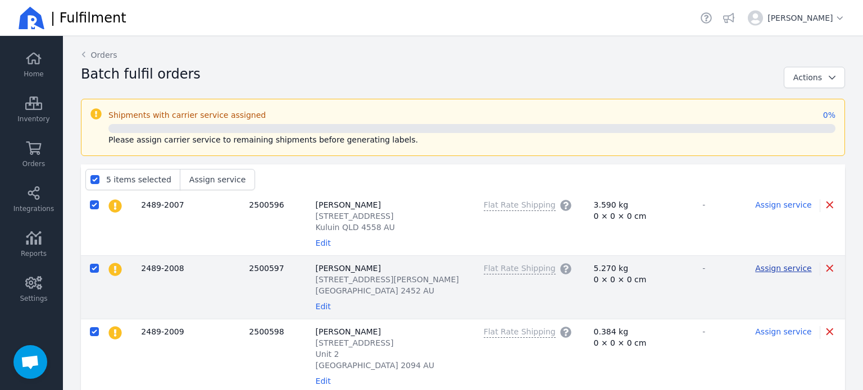
click at [759, 269] on span "Assign service" at bounding box center [783, 268] width 56 height 9
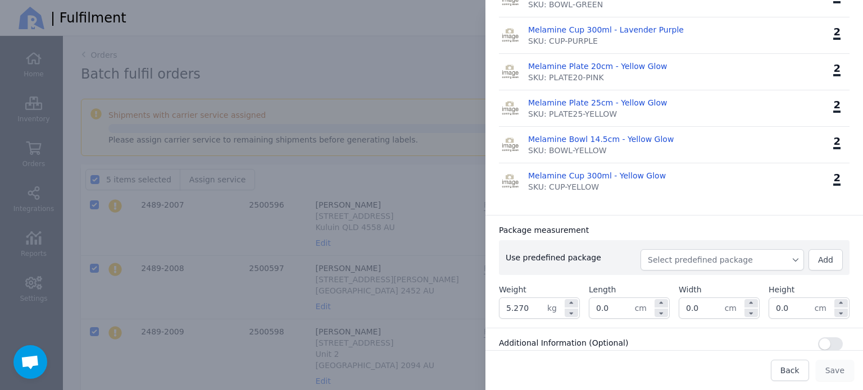
scroll to position [786, 0]
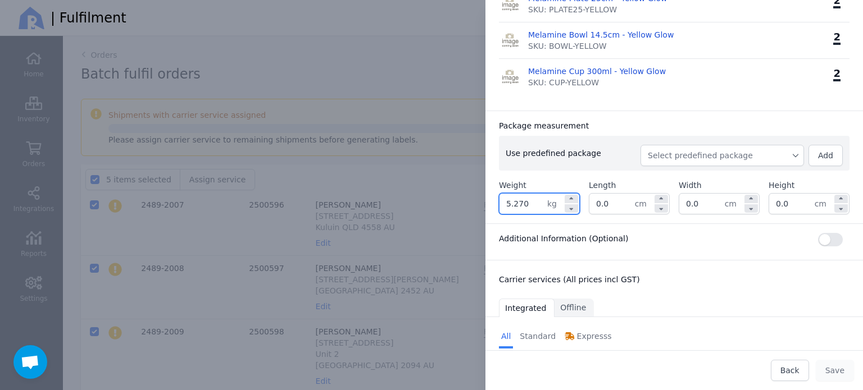
drag, startPoint x: 535, startPoint y: 206, endPoint x: 474, endPoint y: 202, distance: 61.4
click at [474, 202] on div "Edit shipment Ship to: [PERSON_NAME] [STREET_ADDRESS][PERSON_NAME] AU Edit H&F …" at bounding box center [663, 195] width 400 height 390
type input "6.100"
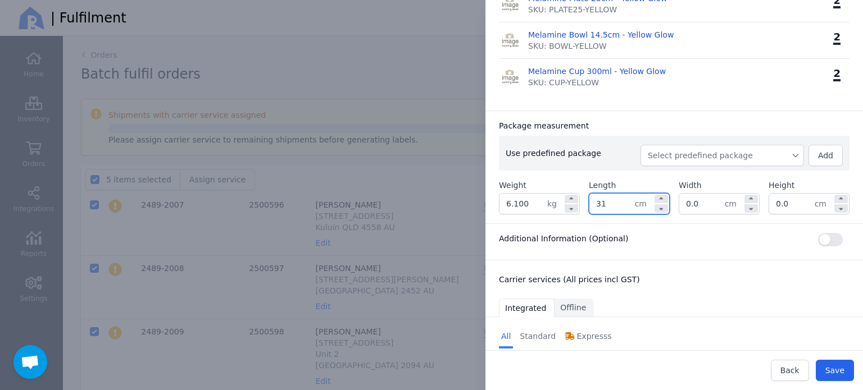
type input "31.0"
type input "32.0"
click at [653, 120] on div "Package measurement" at bounding box center [674, 125] width 350 height 11
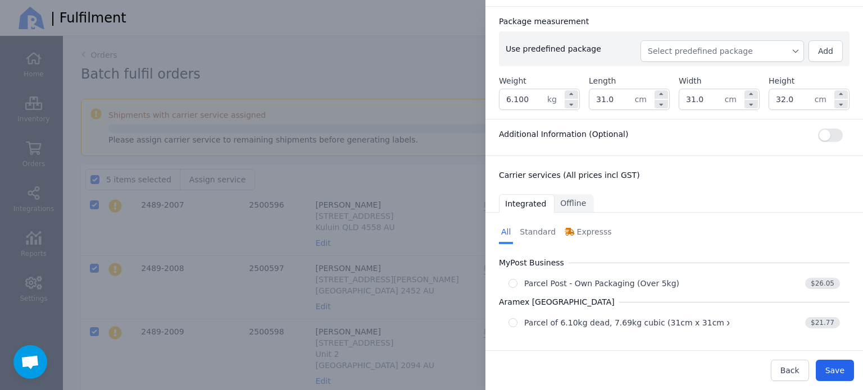
scroll to position [892, 0]
click at [670, 316] on div "Parcel of 6.10kg dead, 7.69kg cubic (31cm x 31cm x 32cm)" at bounding box center [641, 321] width 235 height 11
radio input "true"
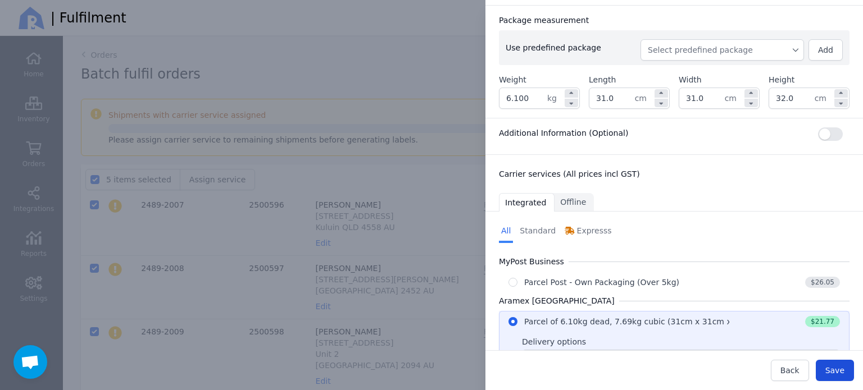
click at [831, 367] on span "Save" at bounding box center [834, 370] width 19 height 9
type input "31.0"
type input "32.0"
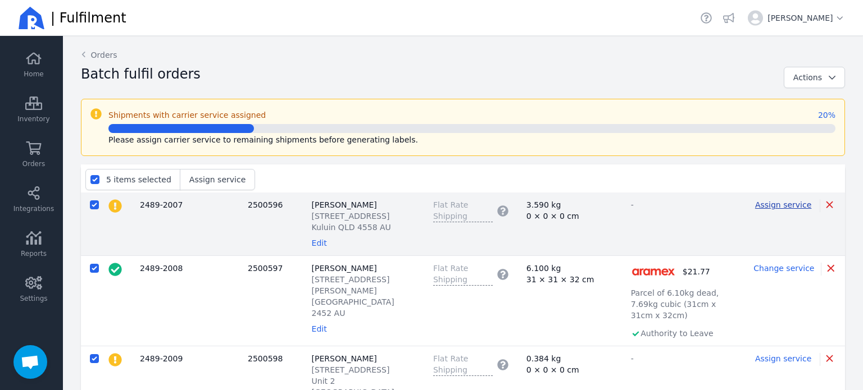
click at [791, 207] on span "Assign service" at bounding box center [783, 204] width 56 height 9
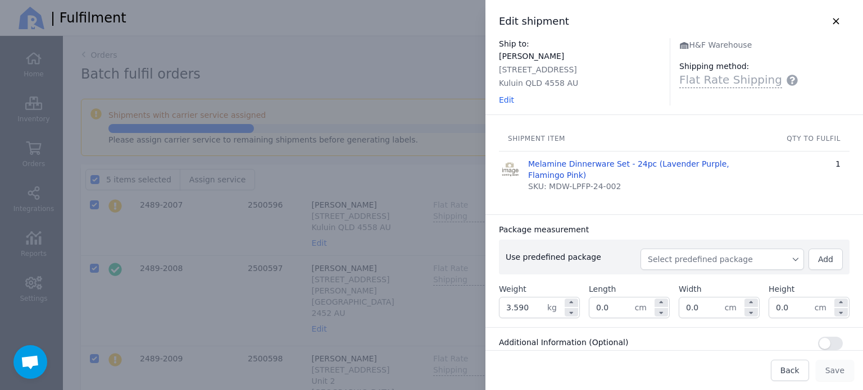
click at [709, 258] on span "Select predefined package" at bounding box center [722, 259] width 149 height 11
click at [691, 287] on span "BX250" at bounding box center [726, 284] width 136 height 11
type input "3.850"
type input "27.0"
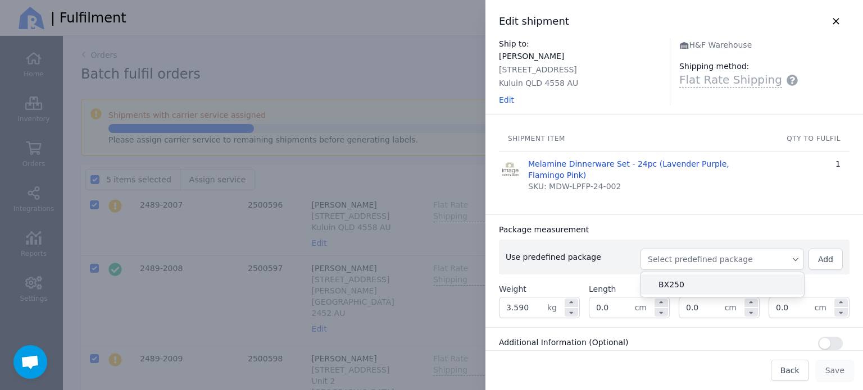
type input "27.0"
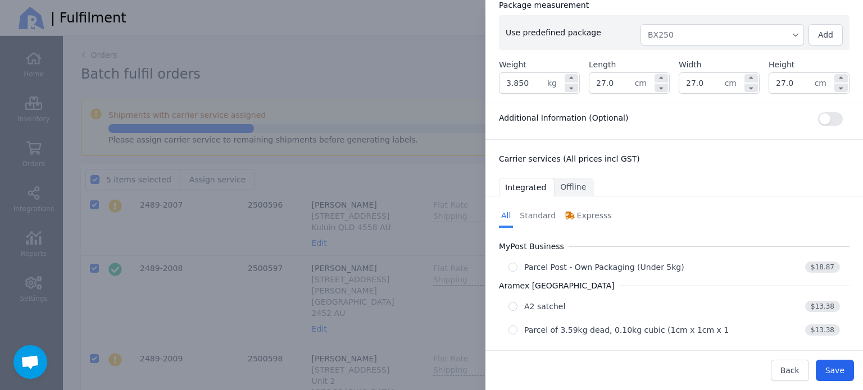
scroll to position [235, 0]
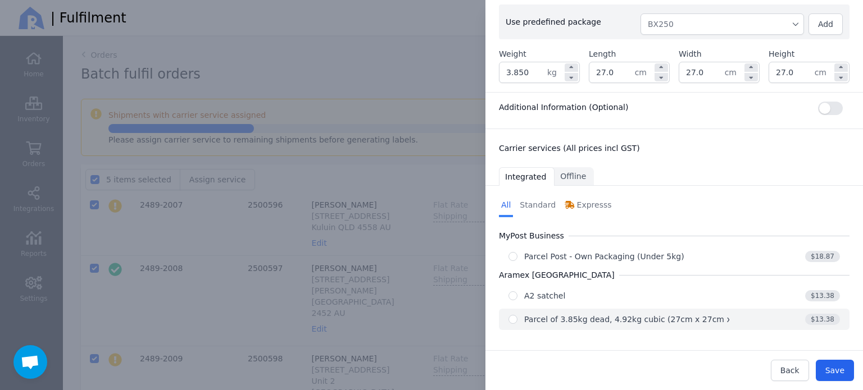
click at [631, 316] on div "Parcel of 3.85kg dead, 4.92kg cubic (27cm x 27cm x 27cm)" at bounding box center [641, 319] width 235 height 11
radio input "true"
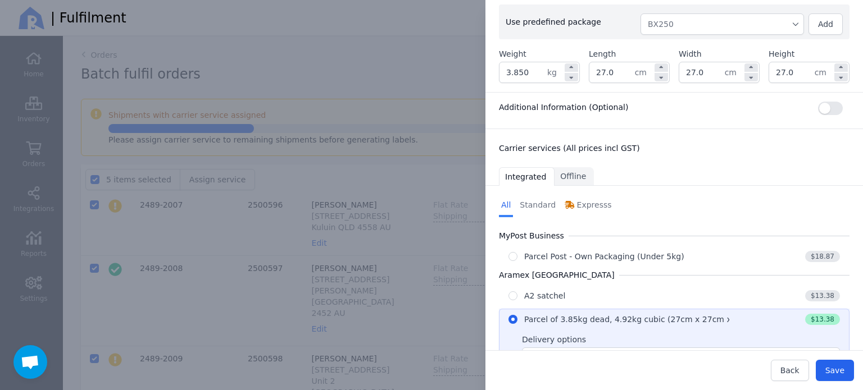
scroll to position [281, 0]
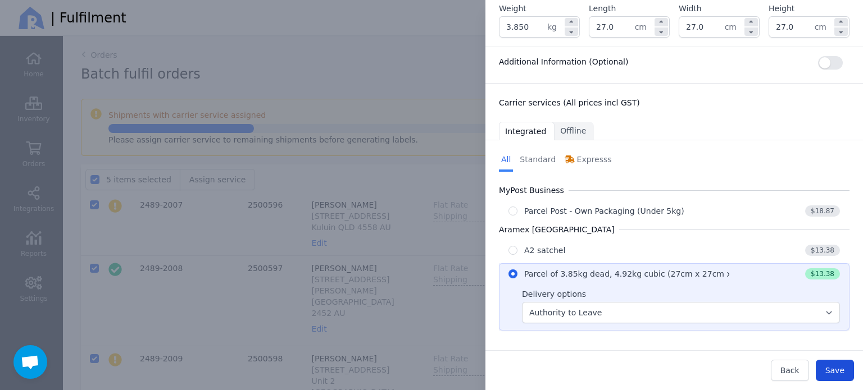
click at [829, 370] on span "Save" at bounding box center [834, 370] width 19 height 9
type input "27.0"
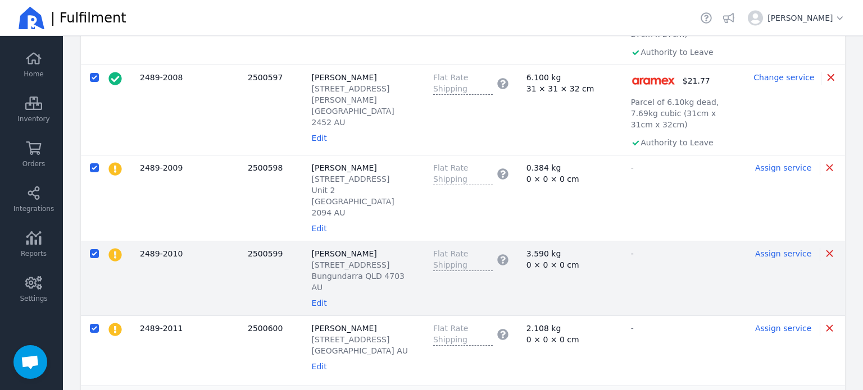
scroll to position [225, 0]
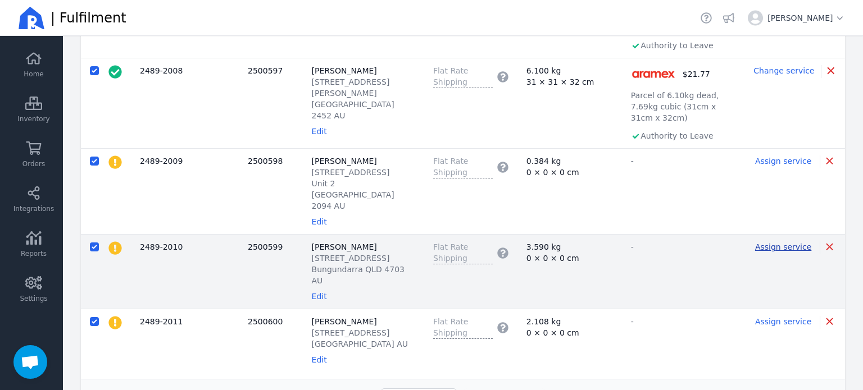
click at [761, 243] on span "Assign service" at bounding box center [783, 247] width 56 height 9
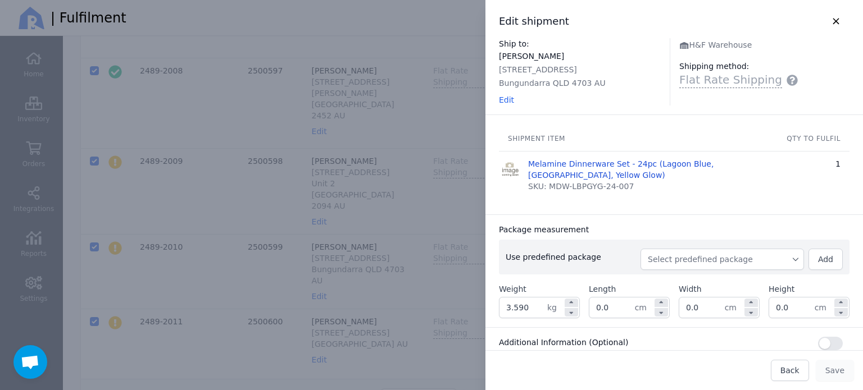
click at [704, 256] on span "Select predefined package" at bounding box center [722, 259] width 149 height 11
click at [689, 277] on li "BX250" at bounding box center [721, 285] width 163 height 20
type input "3.850"
type input "27.0"
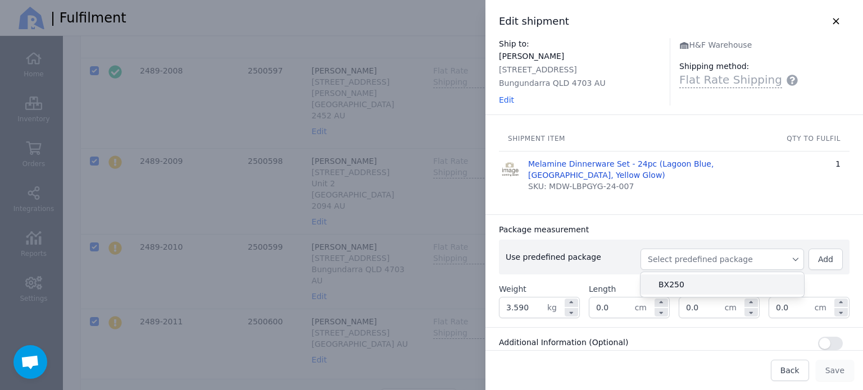
type input "27.0"
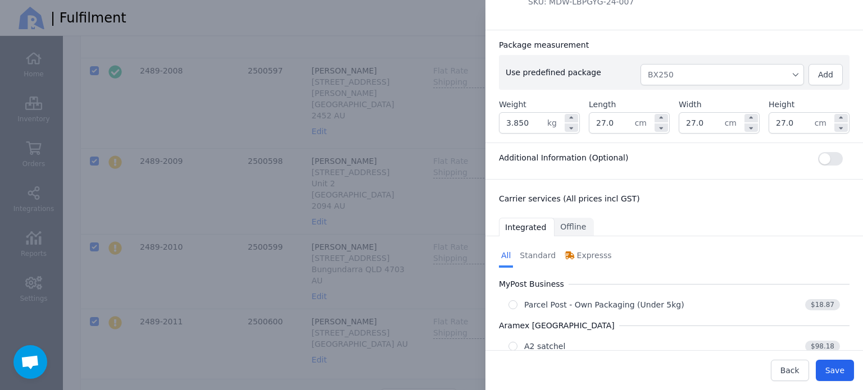
scroll to position [235, 0]
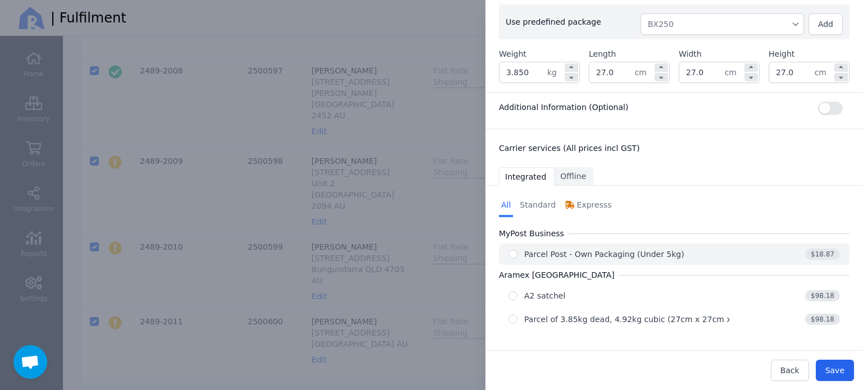
click at [637, 256] on div "Parcel Post - Own Packaging (Under 5kg)" at bounding box center [604, 254] width 160 height 11
radio input "true"
select select "0"
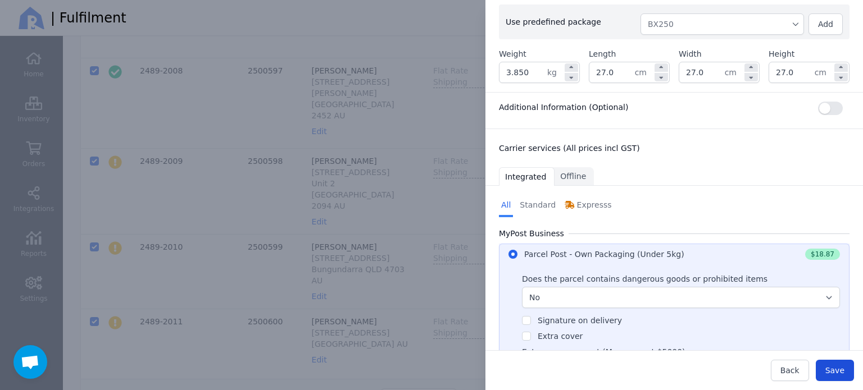
click at [829, 368] on span "Save" at bounding box center [834, 370] width 19 height 9
type input "27.0"
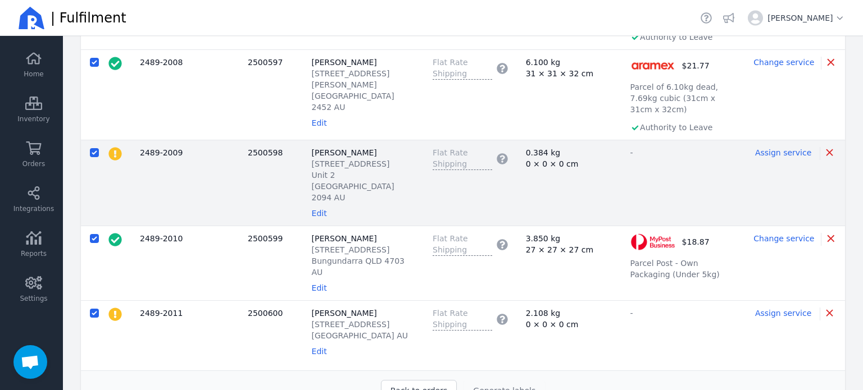
scroll to position [243, 0]
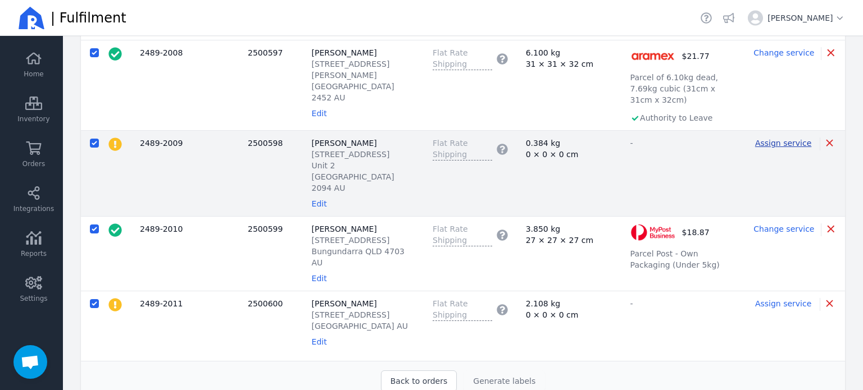
click at [786, 139] on span "Assign service" at bounding box center [783, 143] width 56 height 9
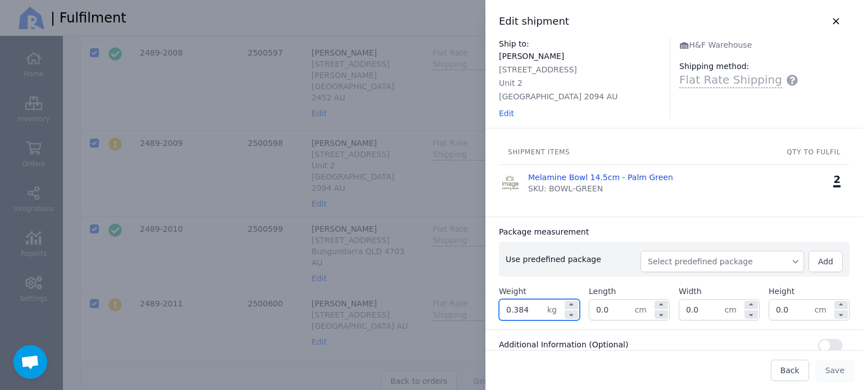
drag, startPoint x: 533, startPoint y: 308, endPoint x: 497, endPoint y: 307, distance: 36.0
click at [497, 307] on div "Package measurement Use predefined package Select predefined package Add Weight…" at bounding box center [673, 273] width 377 height 113
type input "0.800"
click at [618, 304] on input "0.0" at bounding box center [611, 310] width 45 height 20
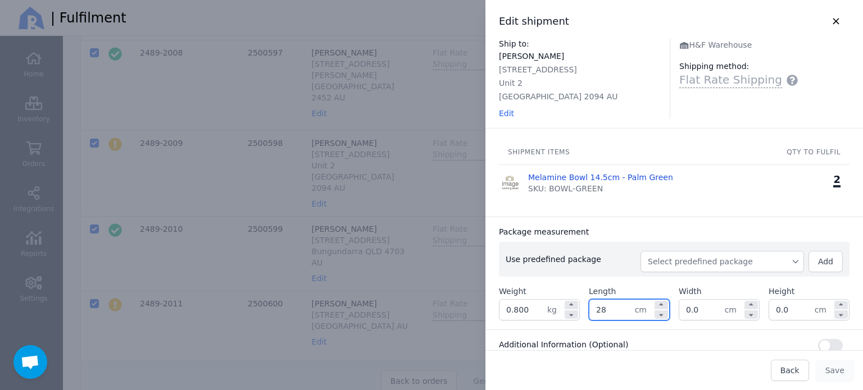
type input "28.0"
type input "27.0"
type input "14.0"
click at [610, 221] on div "Package measurement Use predefined package Select predefined package Add Weight…" at bounding box center [673, 273] width 377 height 113
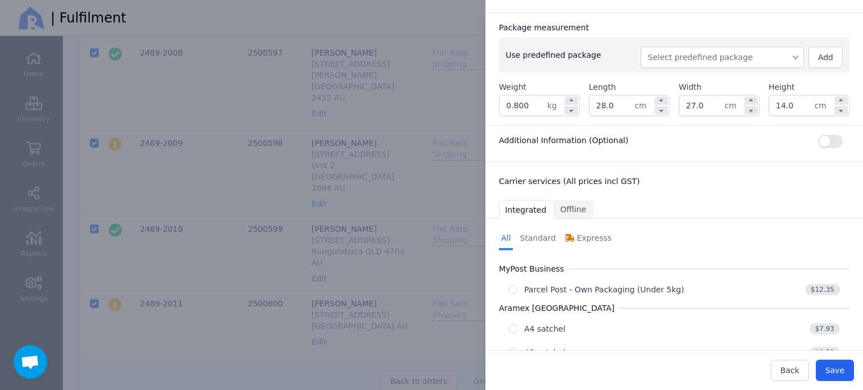
scroll to position [284, 0]
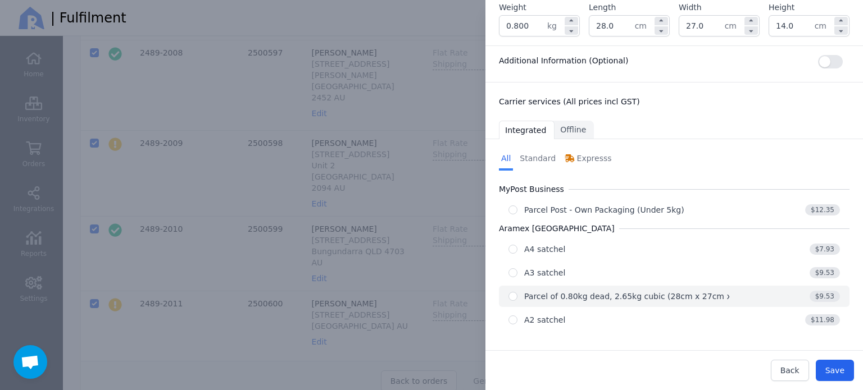
click at [596, 293] on div "Parcel of 0.80kg dead, 2.65kg cubic (28cm x 27cm x 14cm)" at bounding box center [641, 296] width 235 height 11
radio input "true"
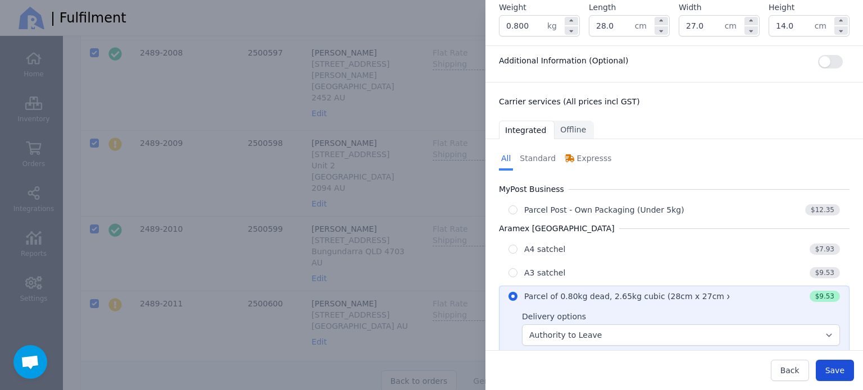
click at [840, 366] on span "Save" at bounding box center [834, 370] width 19 height 9
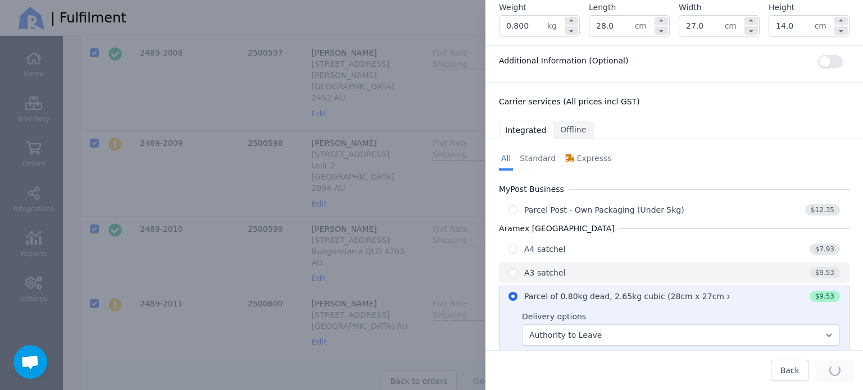
type input "28.0"
type input "27.0"
type input "14.0"
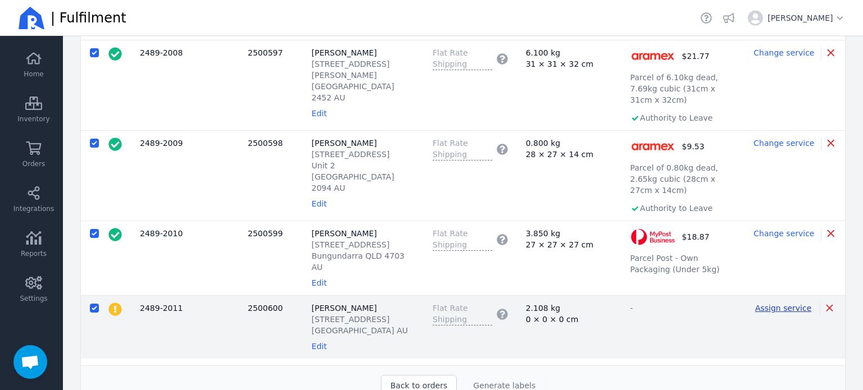
click at [777, 304] on span "Assign service" at bounding box center [783, 308] width 56 height 9
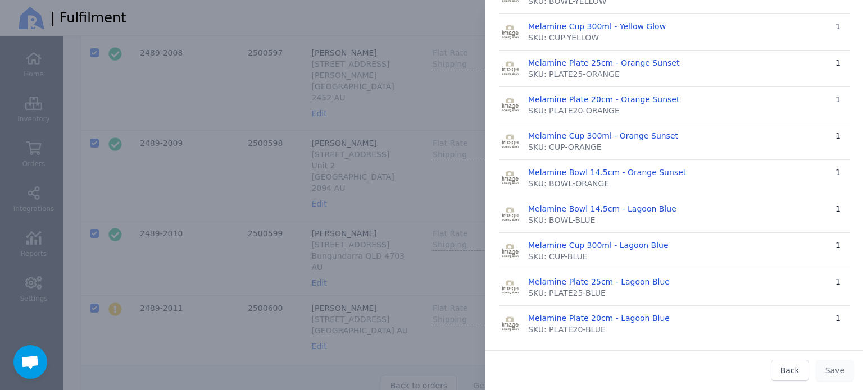
scroll to position [677, 0]
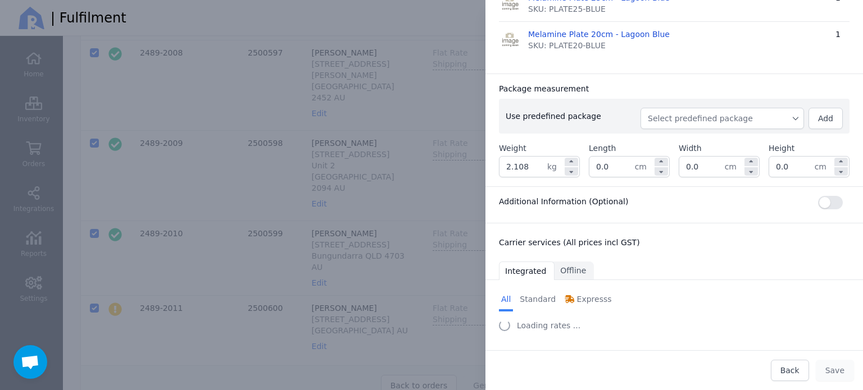
click at [746, 120] on span "Select predefined package" at bounding box center [722, 118] width 149 height 11
click at [687, 138] on span "BX250" at bounding box center [726, 143] width 136 height 11
type input "2.368"
type input "27.0"
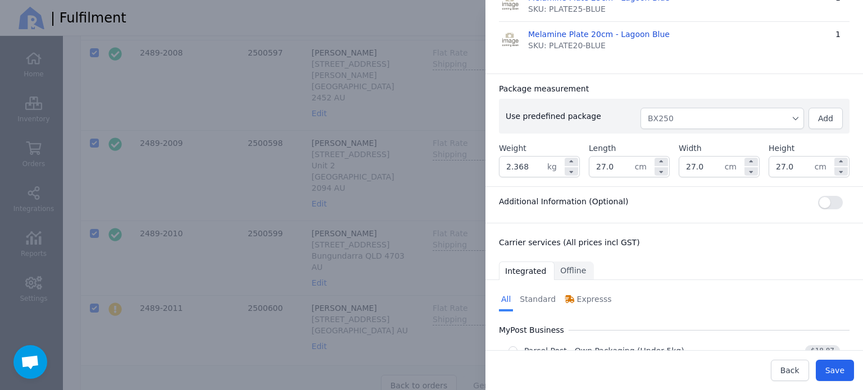
click at [782, 162] on input "27.0" at bounding box center [791, 167] width 45 height 20
type input "22.0"
click at [717, 83] on div "Package measurement" at bounding box center [674, 88] width 350 height 11
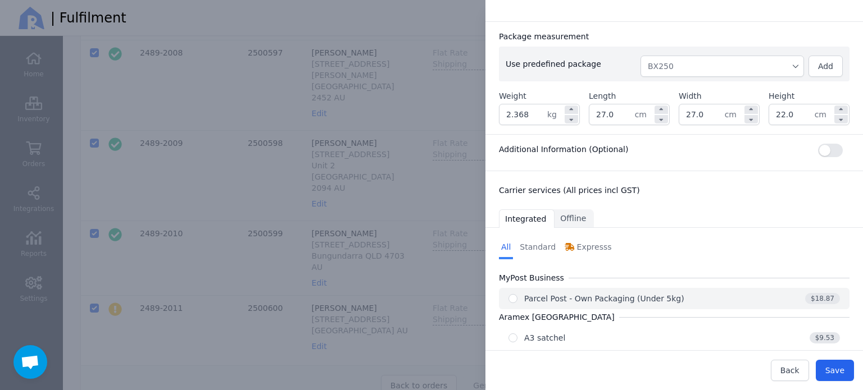
scroll to position [793, 0]
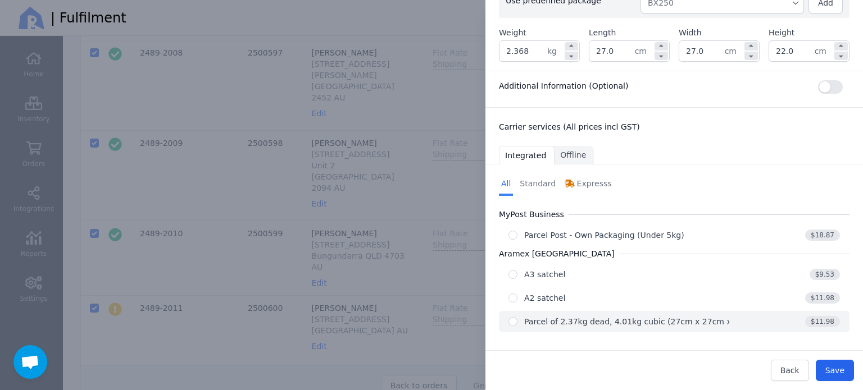
click at [683, 316] on div "Parcel of 2.37kg dead, 4.01kg cubic (27cm x 27cm x 22cm)" at bounding box center [641, 321] width 235 height 11
radio input "true"
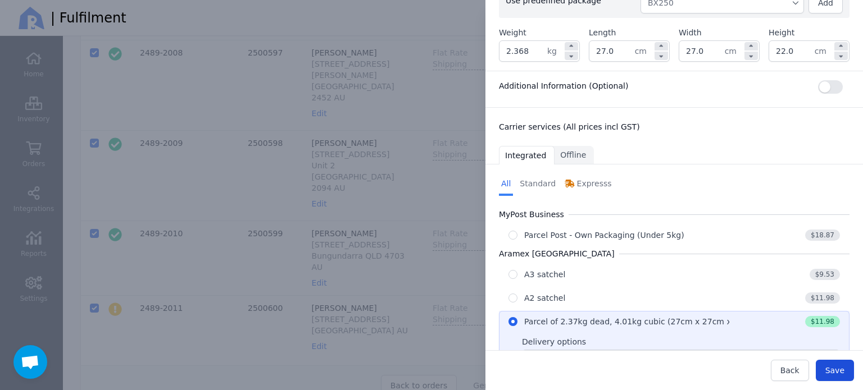
click at [840, 370] on span "Save" at bounding box center [834, 370] width 19 height 9
type input "27.0"
type input "22.0"
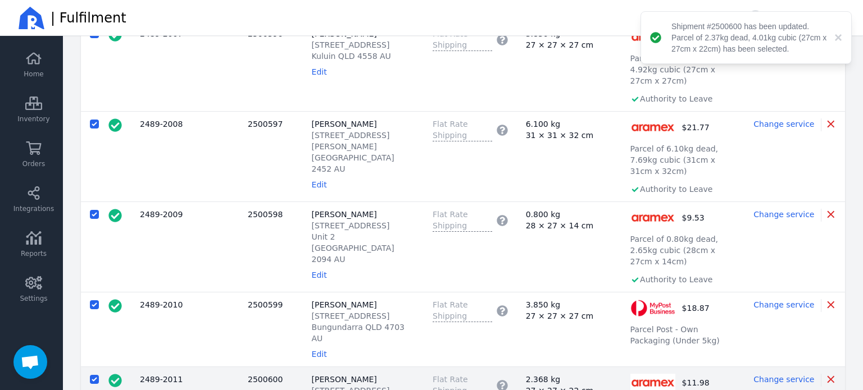
scroll to position [186, 0]
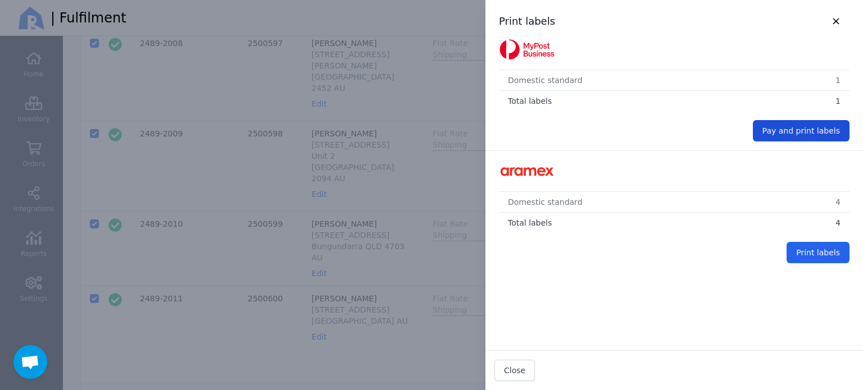
click at [787, 131] on span "Pay and print labels" at bounding box center [800, 130] width 77 height 9
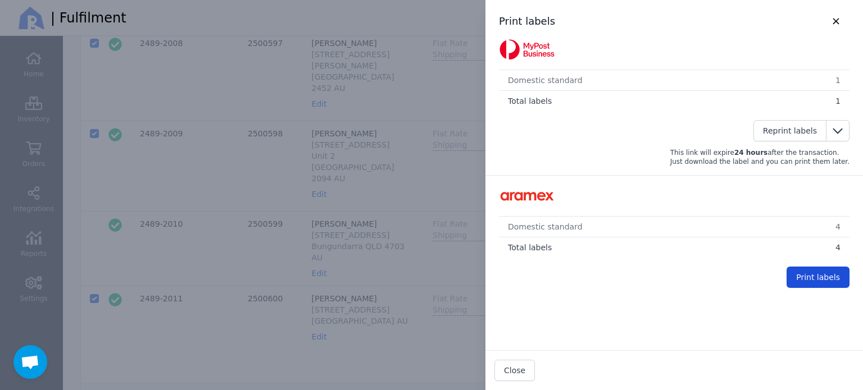
click at [819, 274] on span "Print labels" at bounding box center [818, 277] width 44 height 9
checkbox input "false"
click at [505, 365] on span "Close" at bounding box center [514, 370] width 21 height 11
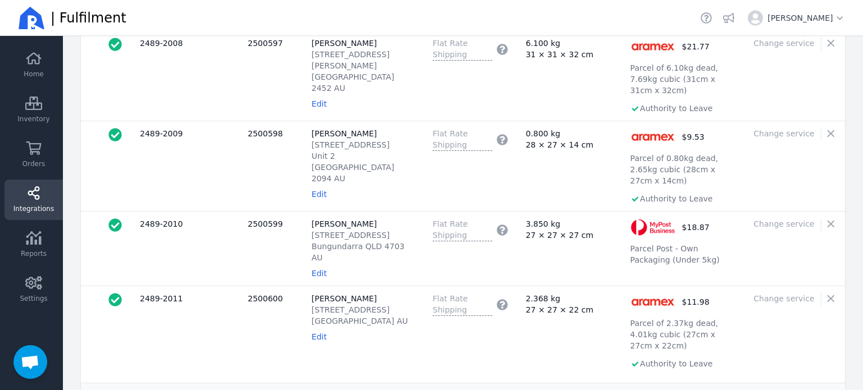
click at [28, 195] on icon at bounding box center [33, 192] width 17 height 13
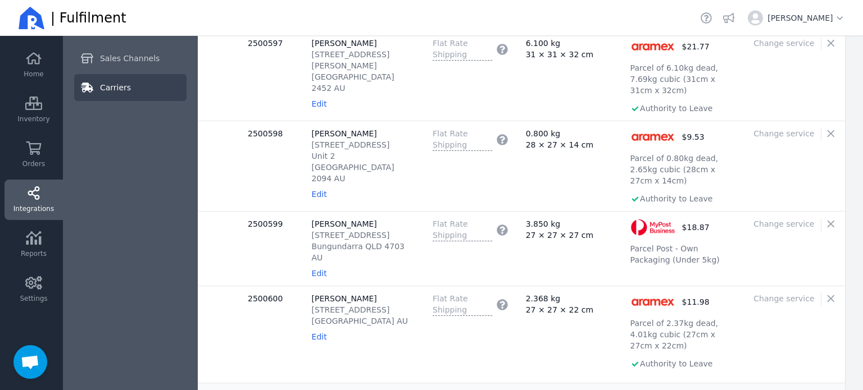
click at [104, 92] on span "Carriers" at bounding box center [115, 87] width 31 height 11
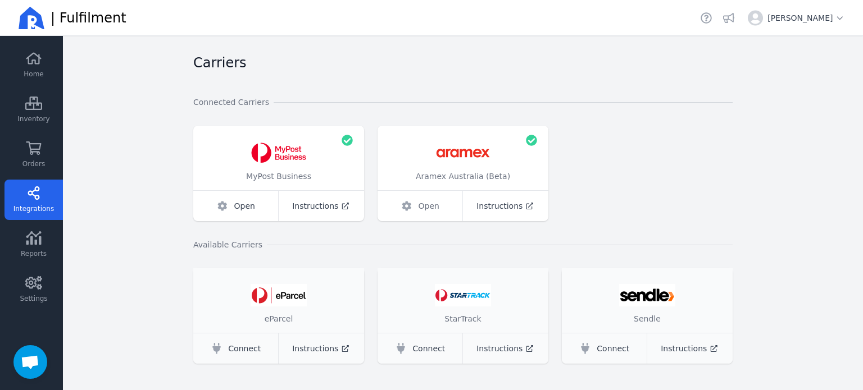
click at [422, 209] on span "Open" at bounding box center [428, 205] width 21 height 11
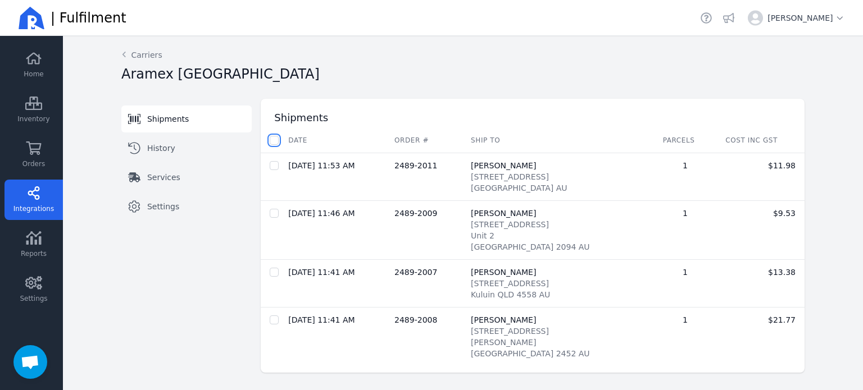
click at [276, 141] on input "checkbox" at bounding box center [274, 140] width 9 height 9
checkbox input "true"
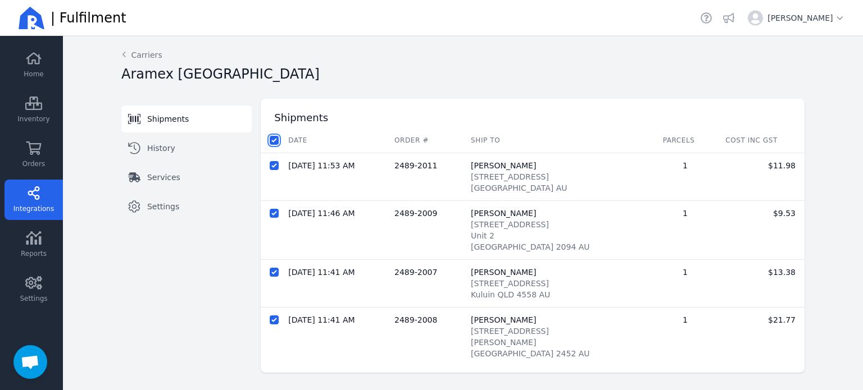
checkbox input "true"
click at [395, 144] on span "Despatch shipments" at bounding box center [409, 140] width 81 height 9
